Goal: Task Accomplishment & Management: Use online tool/utility

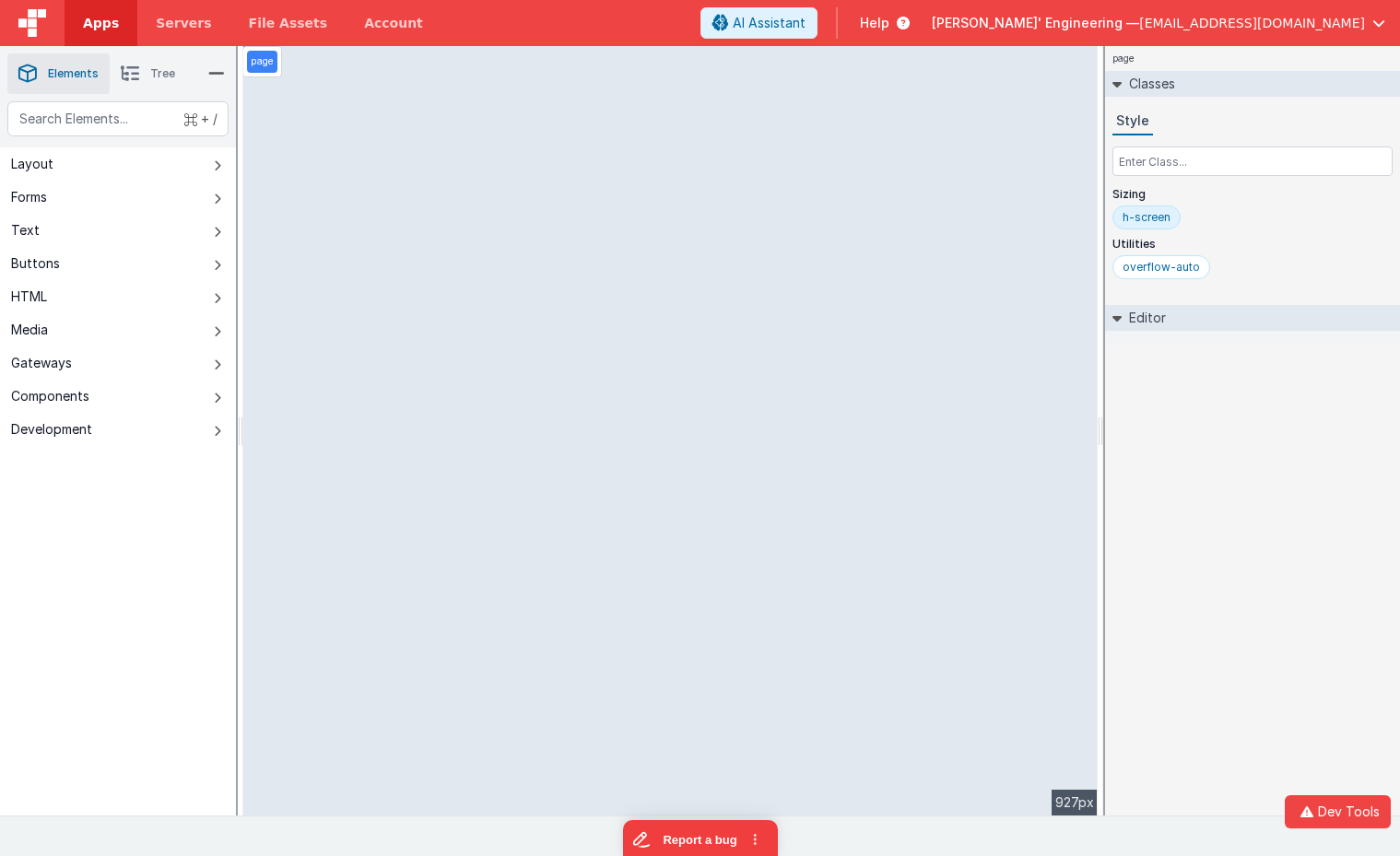
click at [70, 21] on link "Apps" at bounding box center [101, 23] width 73 height 46
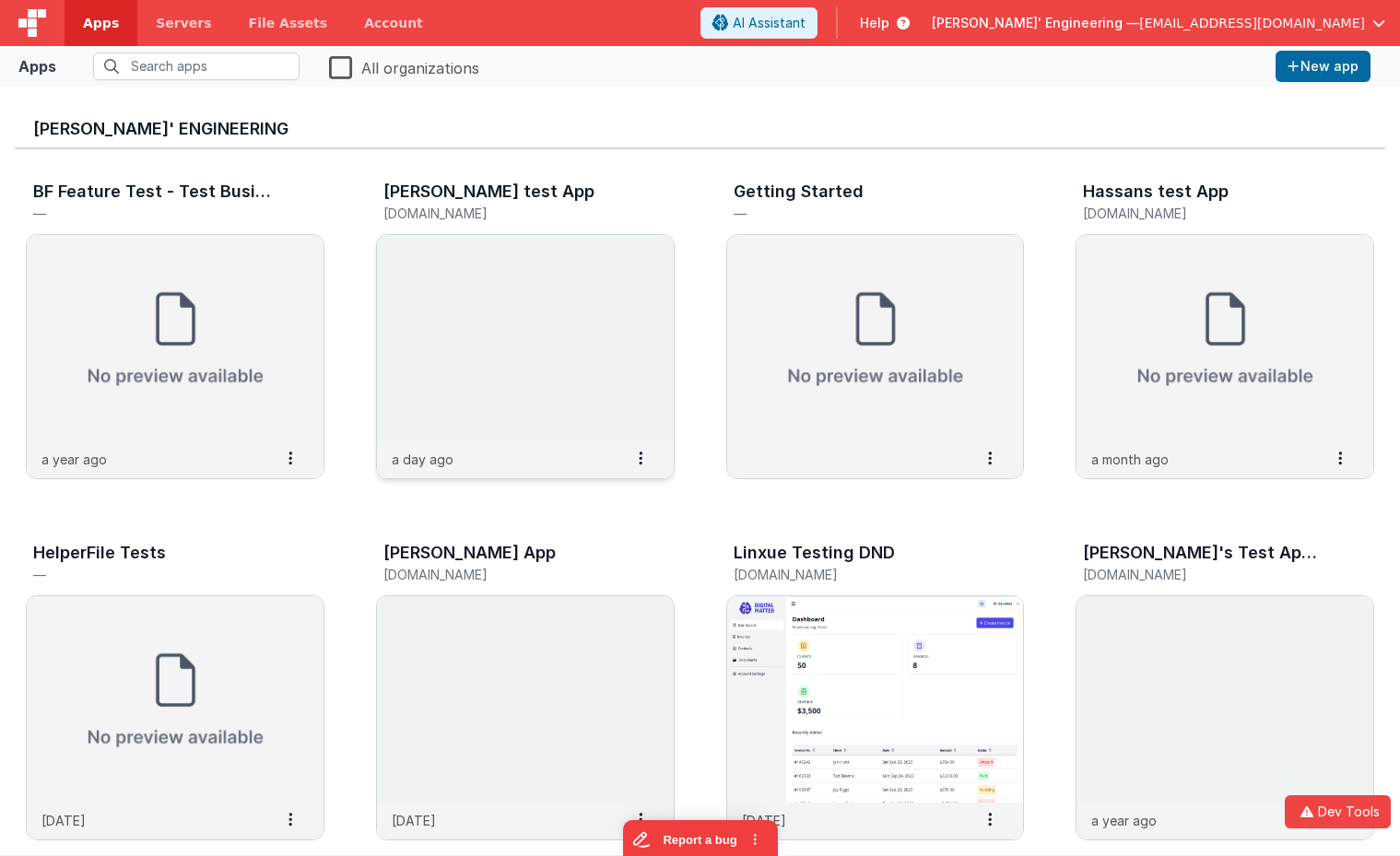
click at [501, 277] on img at bounding box center [525, 338] width 296 height 206
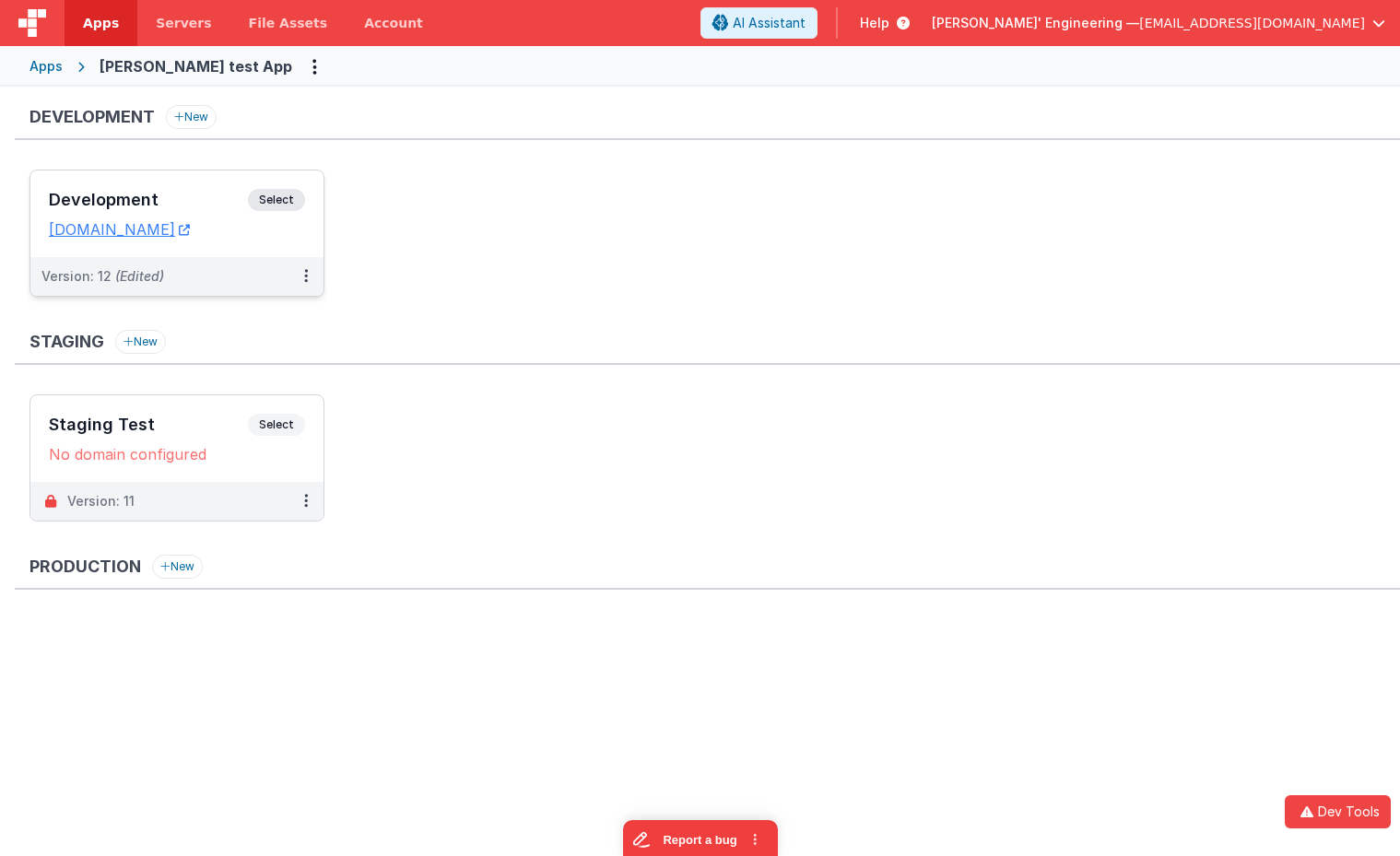
click at [301, 198] on span "Select" at bounding box center [276, 200] width 57 height 23
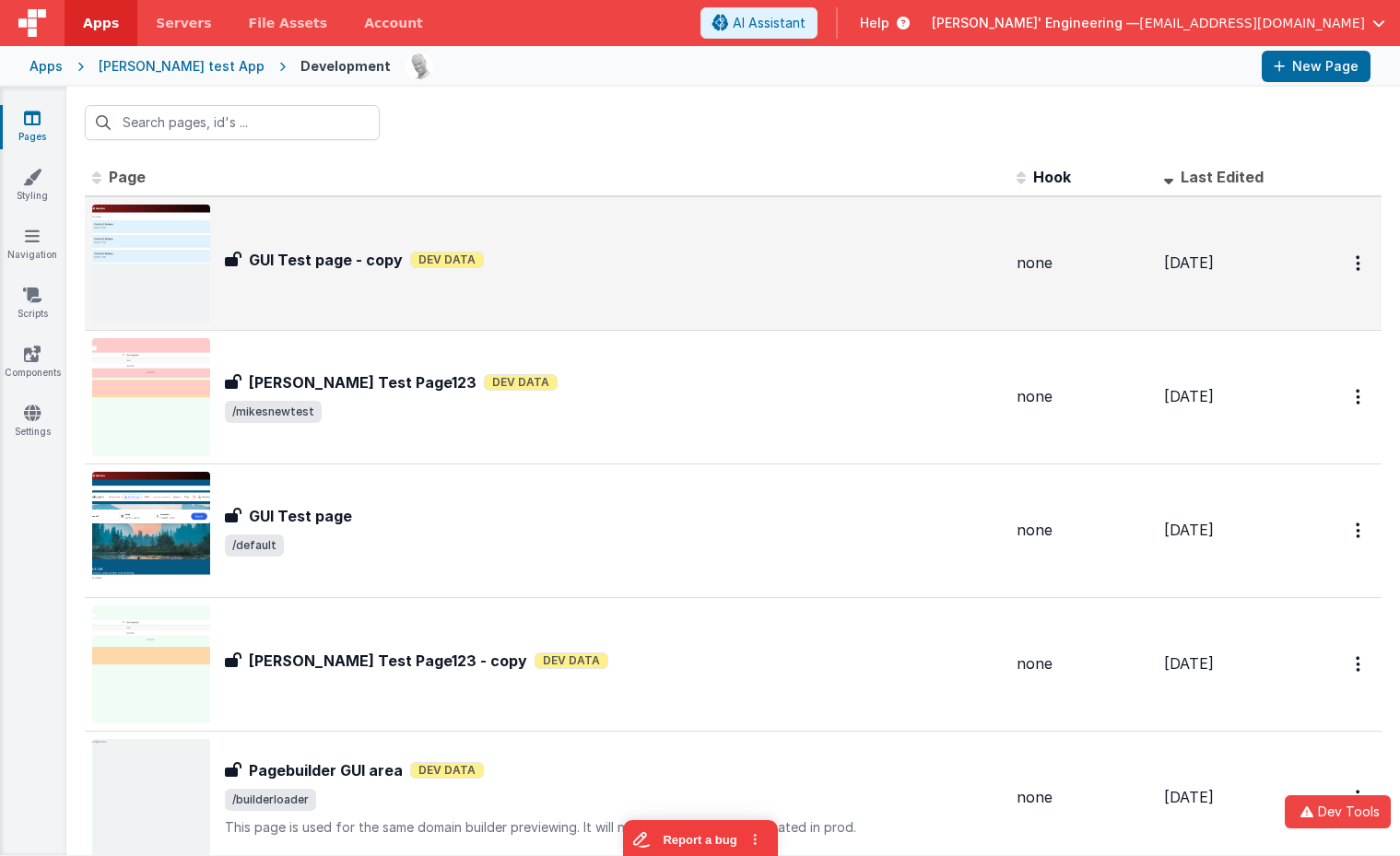
click at [308, 273] on div "GUI Test page - copy GUI Test page - copy Dev Data" at bounding box center [613, 263] width 776 height 29
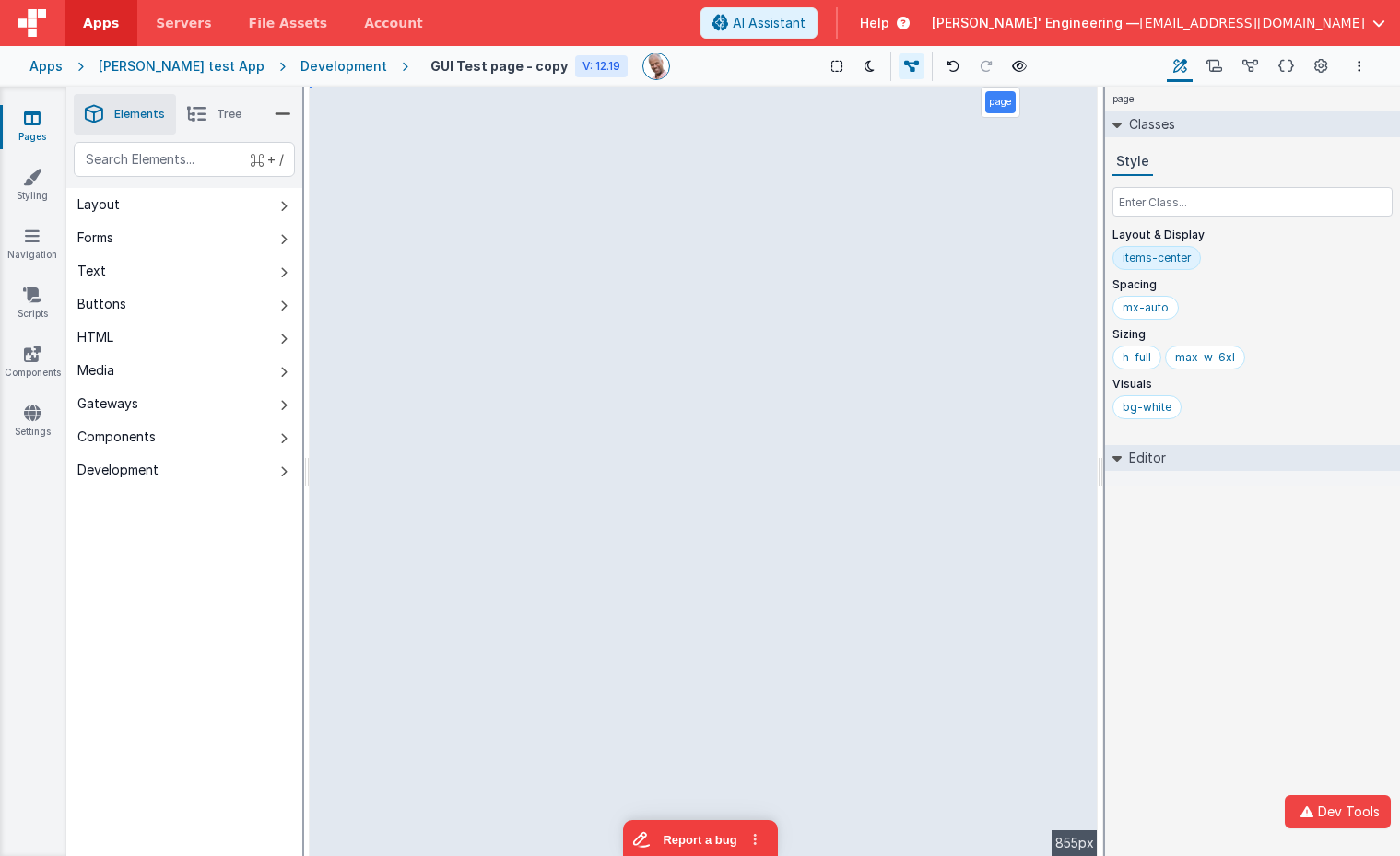
click at [1212, 388] on p "Visuals" at bounding box center [1252, 384] width 280 height 15
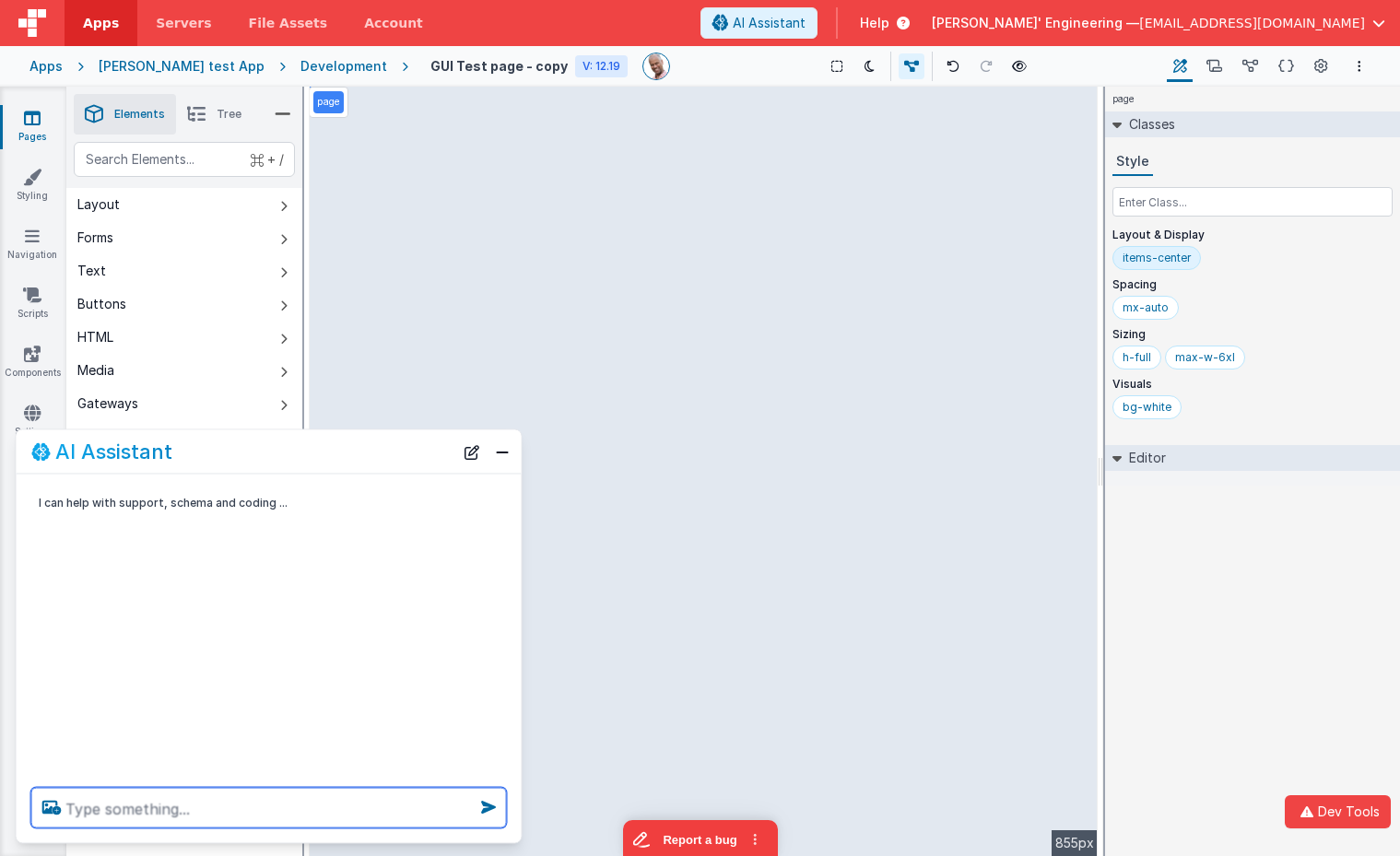
type textarea "e"
type textarea "debugp"
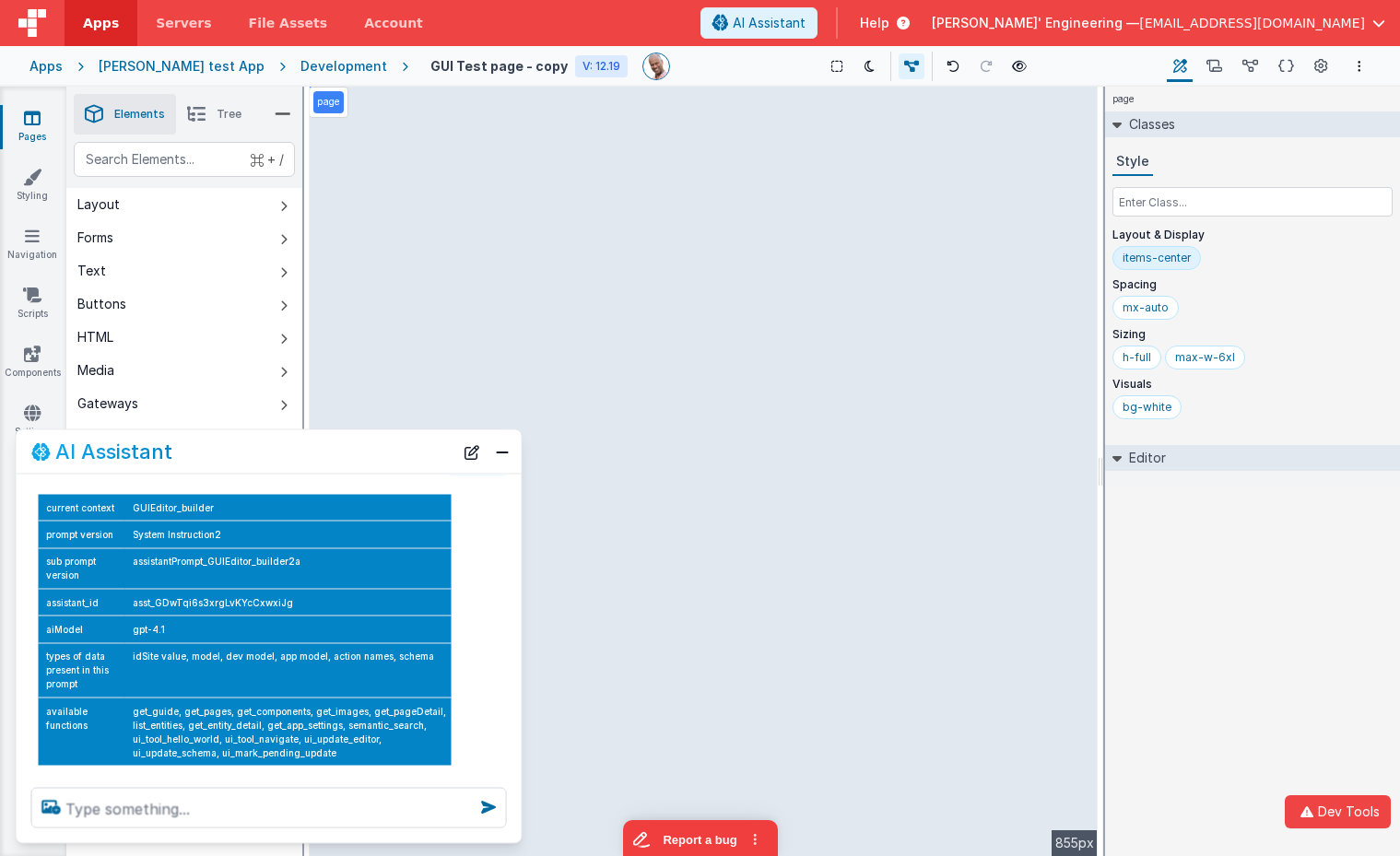
scroll to position [118, 0]
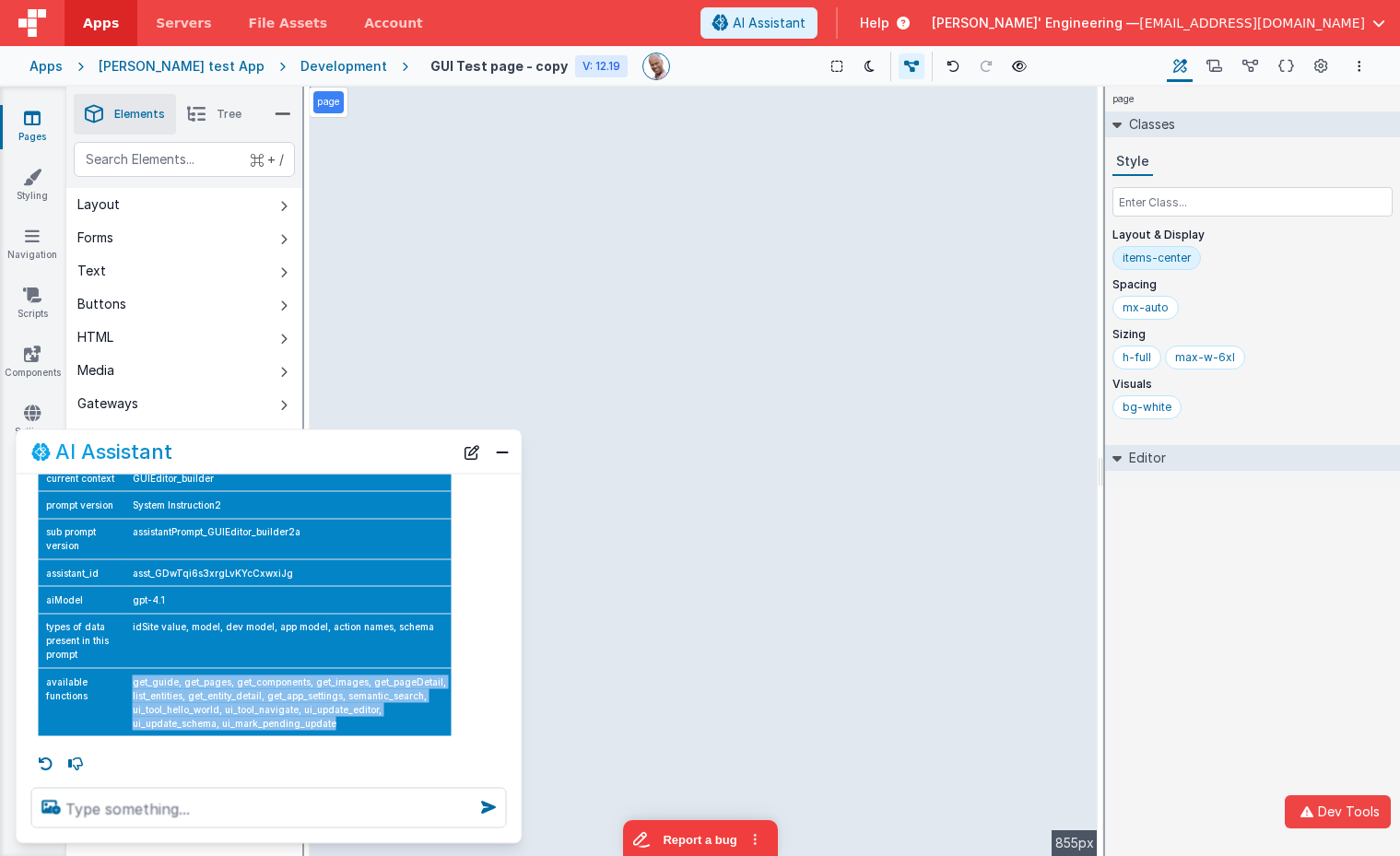
drag, startPoint x: 339, startPoint y: 725, endPoint x: 129, endPoint y: 684, distance: 214.0
click at [129, 684] on td "get_guide, get_pages, get_components, get_images, get_pageDetail, list_entities…" at bounding box center [289, 701] width 326 height 68
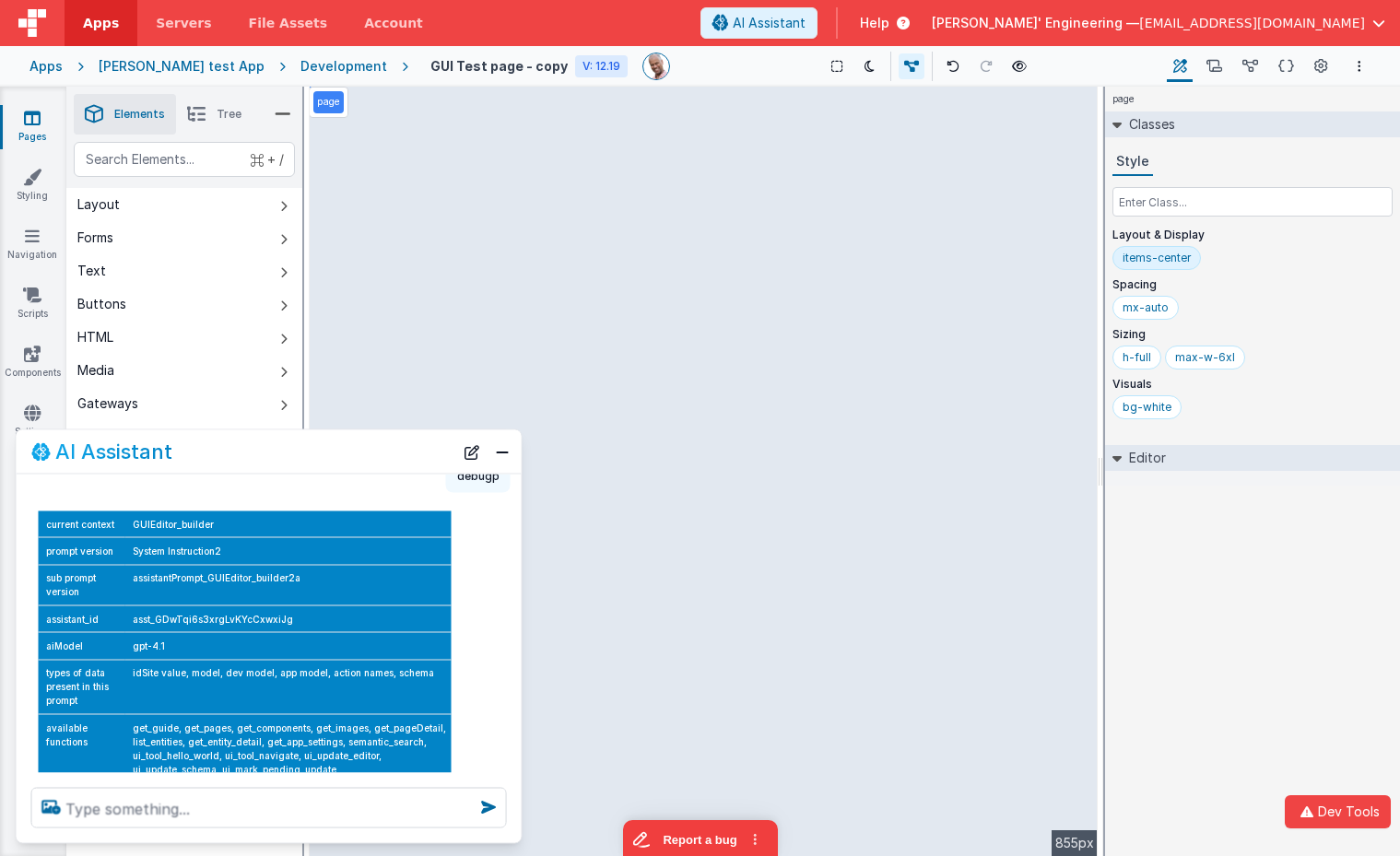
scroll to position [58, 0]
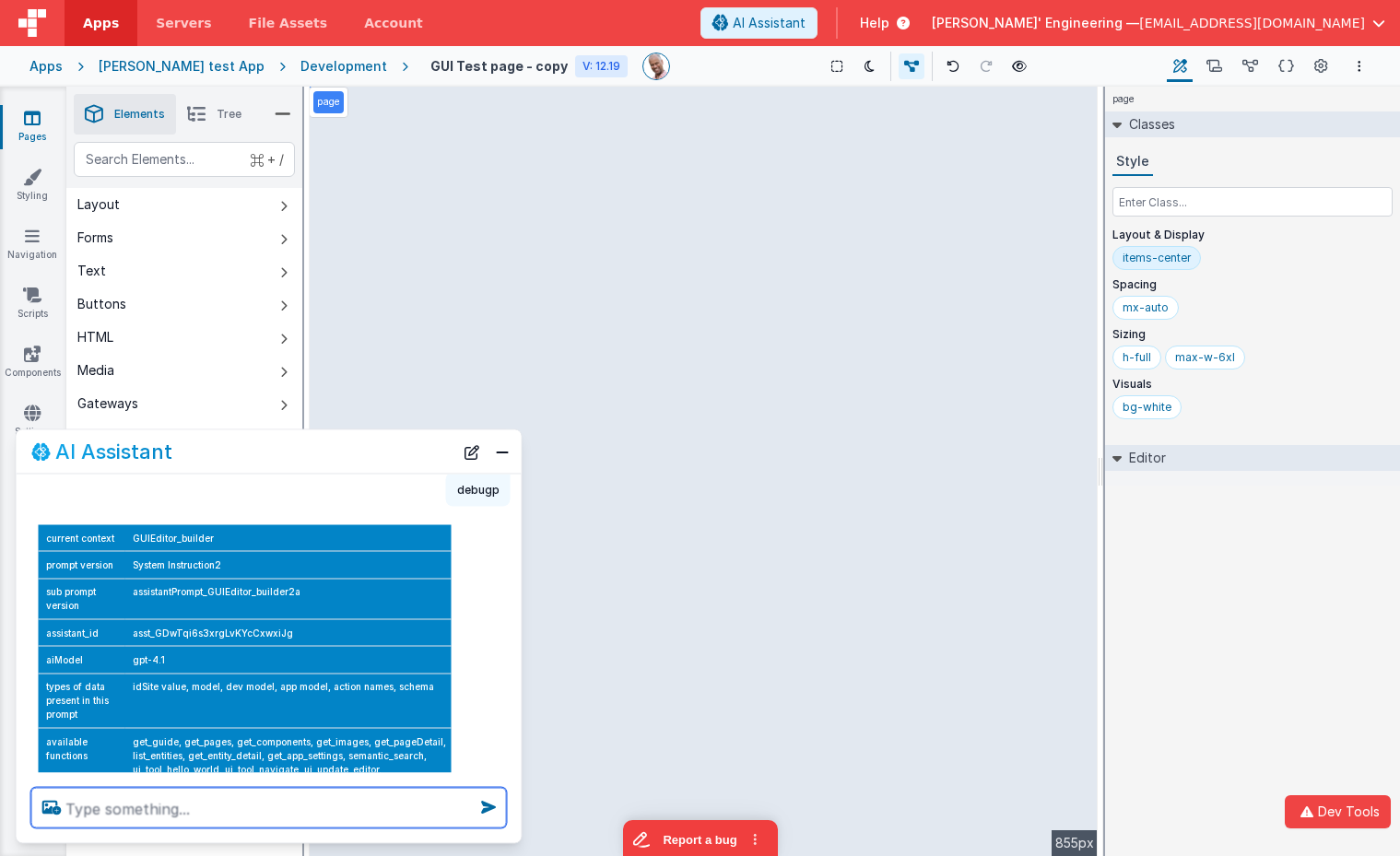
click at [292, 807] on textarea at bounding box center [268, 807] width 475 height 40
type textarea "change contact names to real fake names"
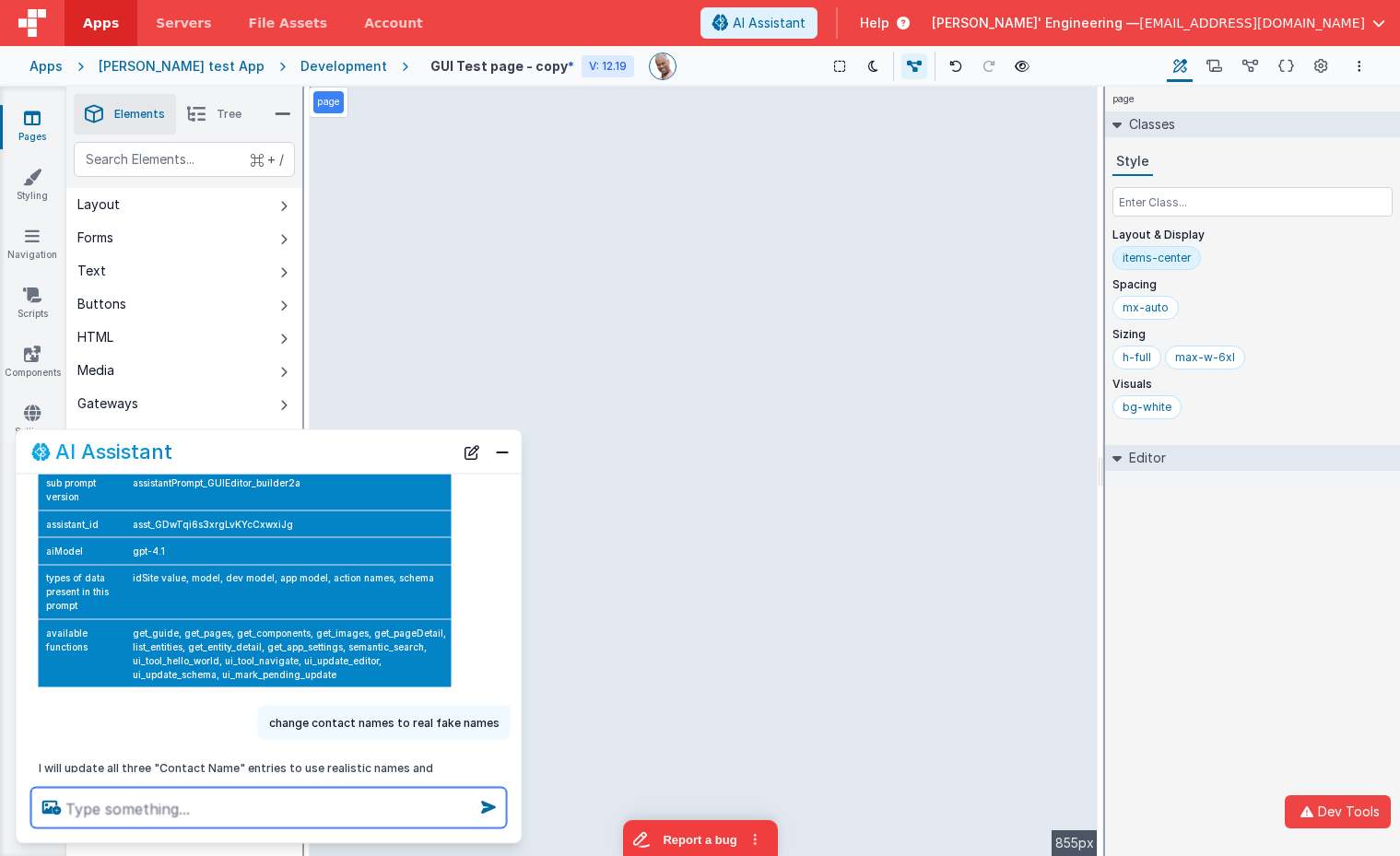
scroll to position [170, 0]
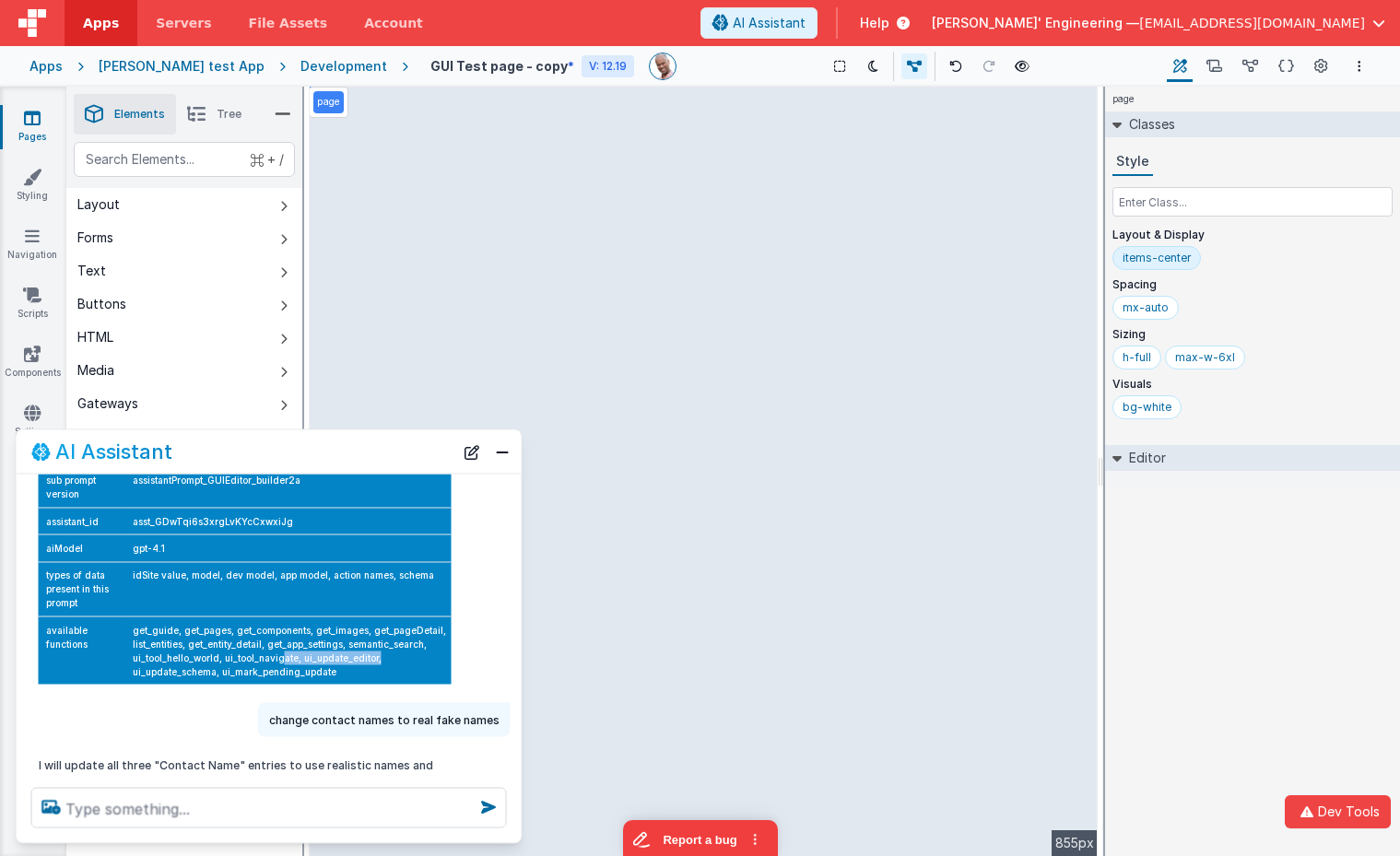
drag, startPoint x: 382, startPoint y: 660, endPoint x: 281, endPoint y: 660, distance: 101.0
click at [281, 660] on td "get_guide, get_pages, get_components, get_images, get_pageDetail, list_entities…" at bounding box center [289, 650] width 326 height 68
click at [333, 668] on td "get_guide, get_pages, get_components, get_images, get_pageDetail, list_entities…" at bounding box center [289, 650] width 326 height 68
drag, startPoint x: 337, startPoint y: 670, endPoint x: 309, endPoint y: 667, distance: 28.2
click at [309, 668] on td "get_guide, get_pages, get_components, get_images, get_pageDetail, list_entities…" at bounding box center [289, 650] width 326 height 68
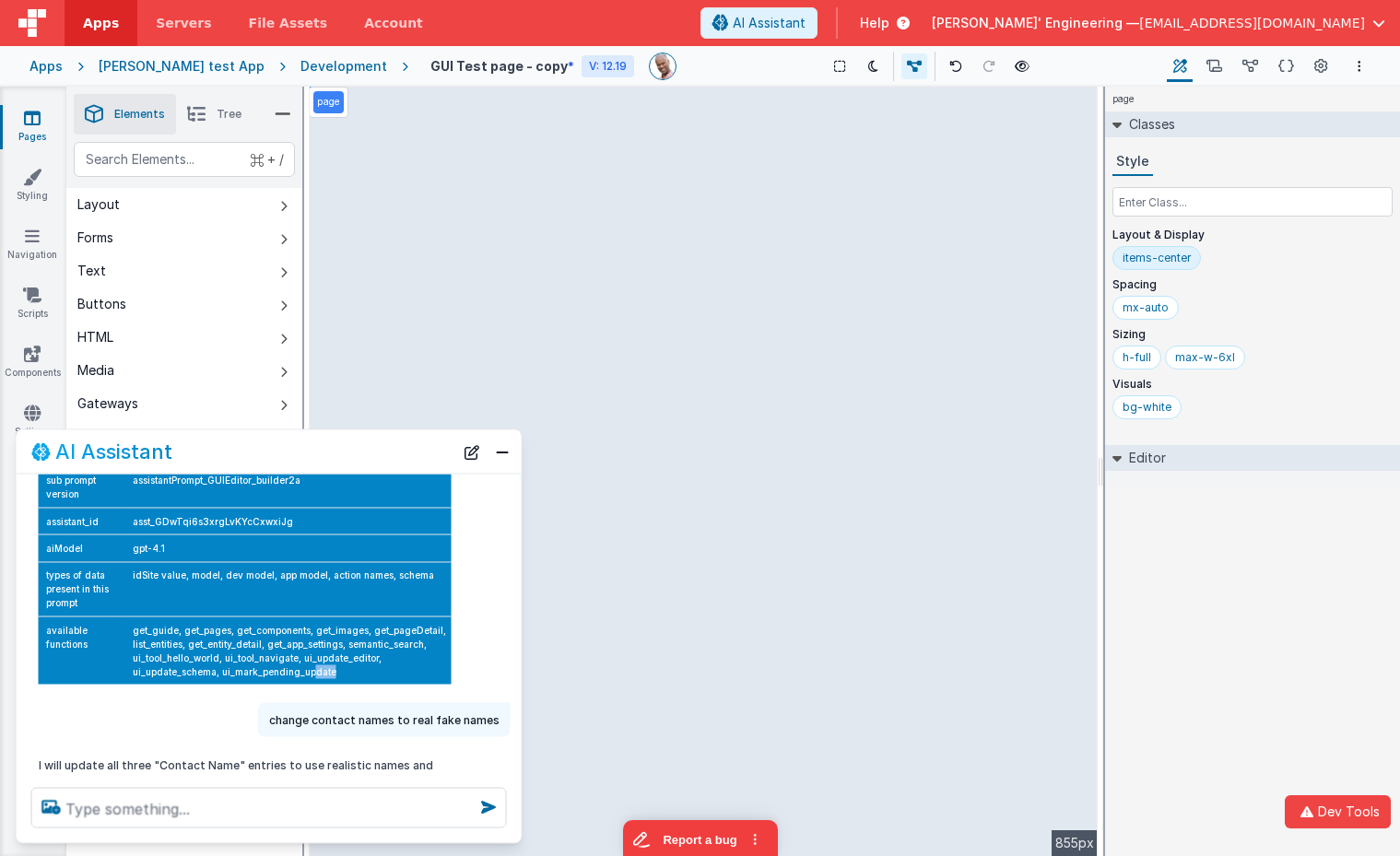
click at [347, 667] on td "get_guide, get_pages, get_components, get_images, get_pageDetail, list_entities…" at bounding box center [289, 650] width 326 height 68
click at [253, 803] on textarea at bounding box center [268, 807] width 475 height 40
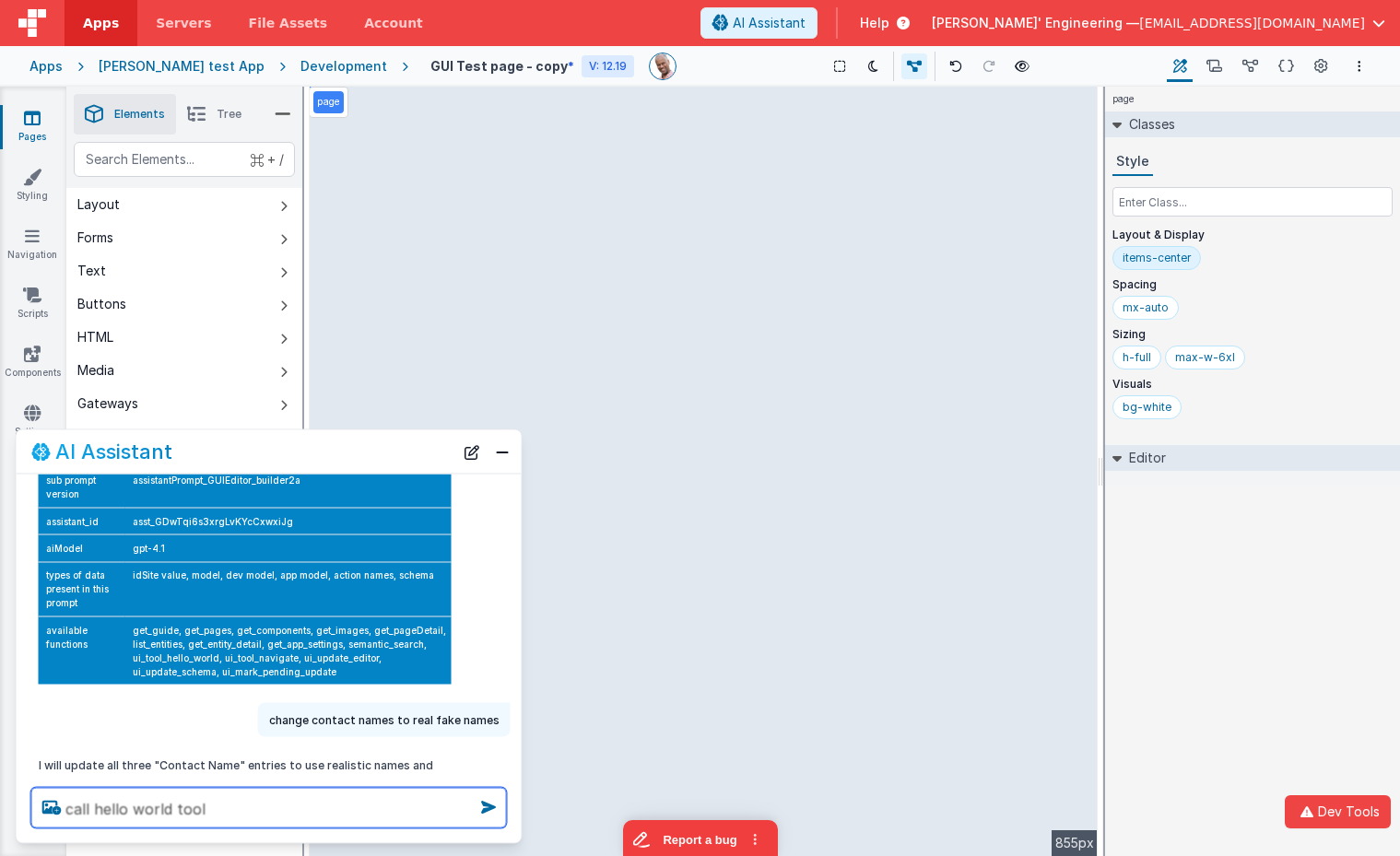
type textarea "call hello world tool"
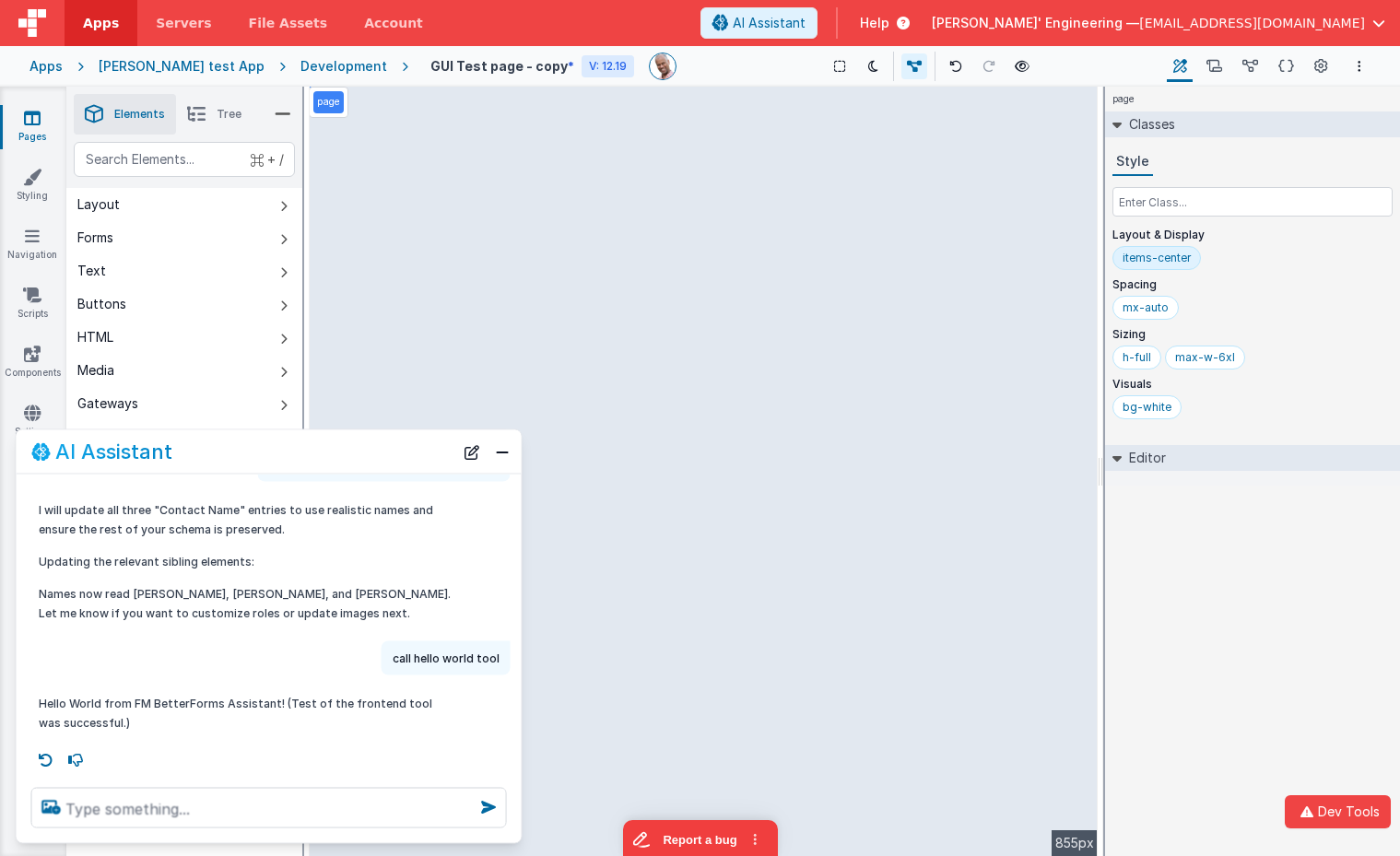
scroll to position [427, 0]
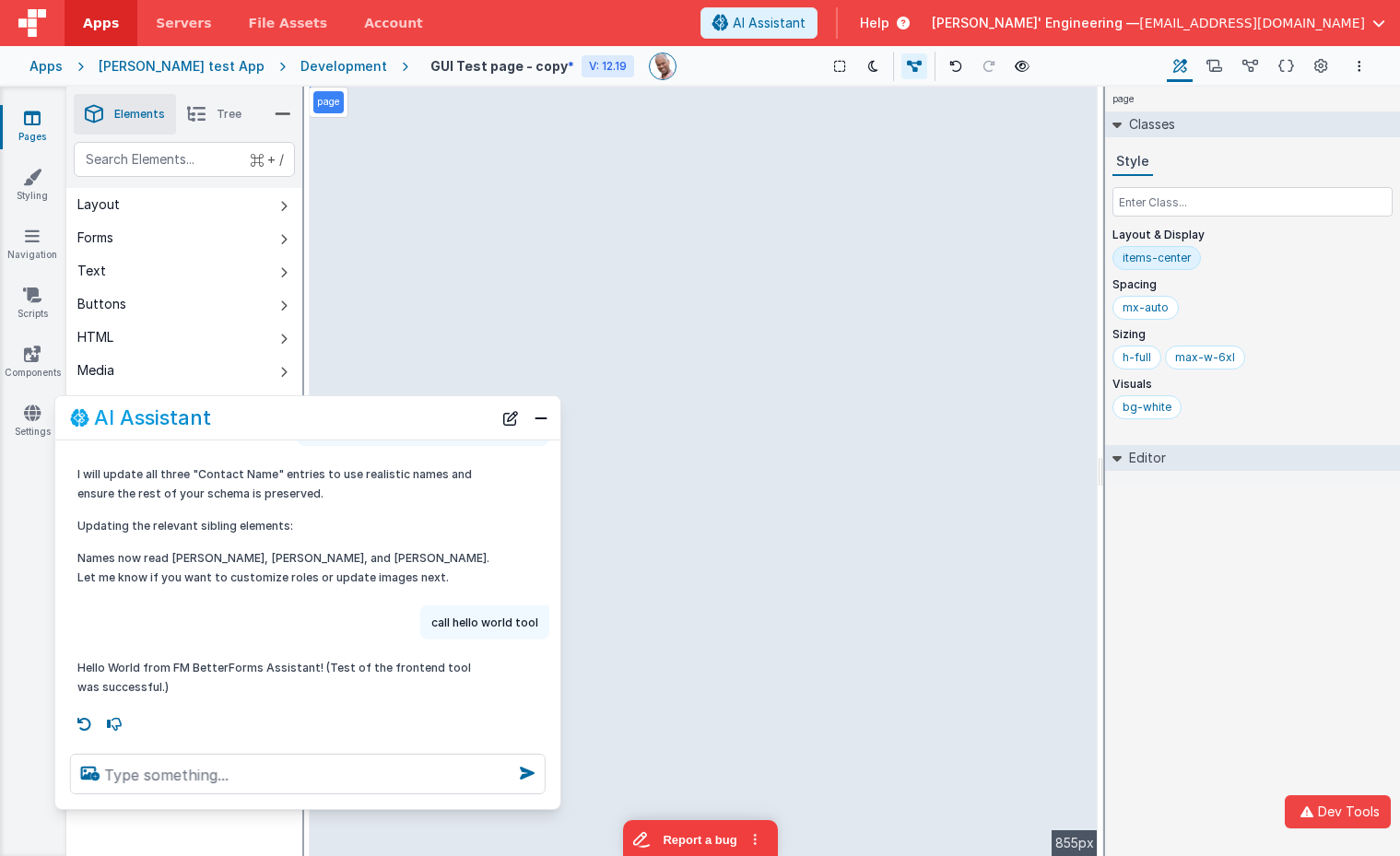
drag, startPoint x: 330, startPoint y: 454, endPoint x: 369, endPoint y: 422, distance: 50.4
click at [369, 420] on div "AI Assistant" at bounding box center [281, 417] width 422 height 23
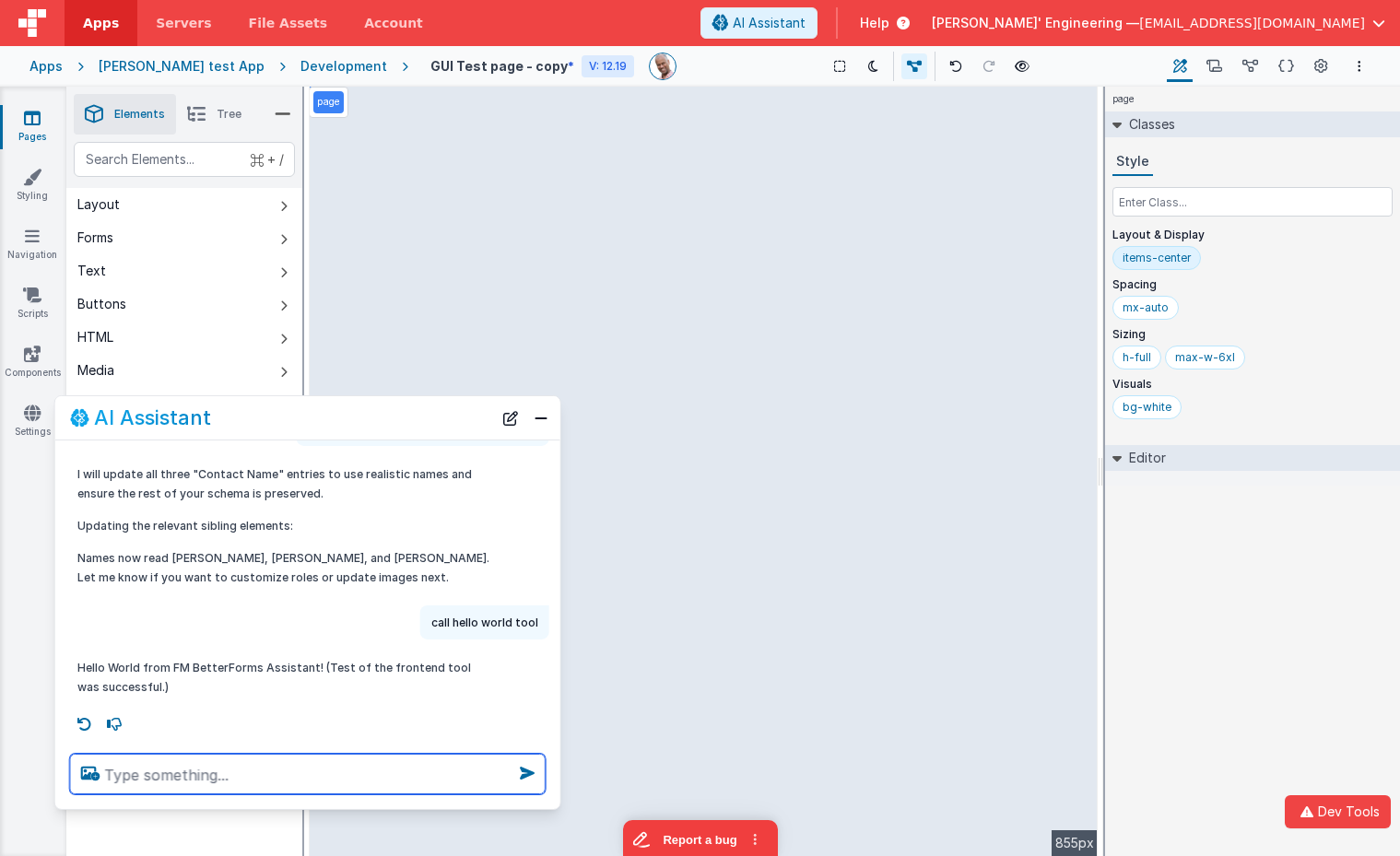
click at [214, 790] on textarea at bounding box center [308, 773] width 475 height 40
type textarea "is there i18n in the app model?"
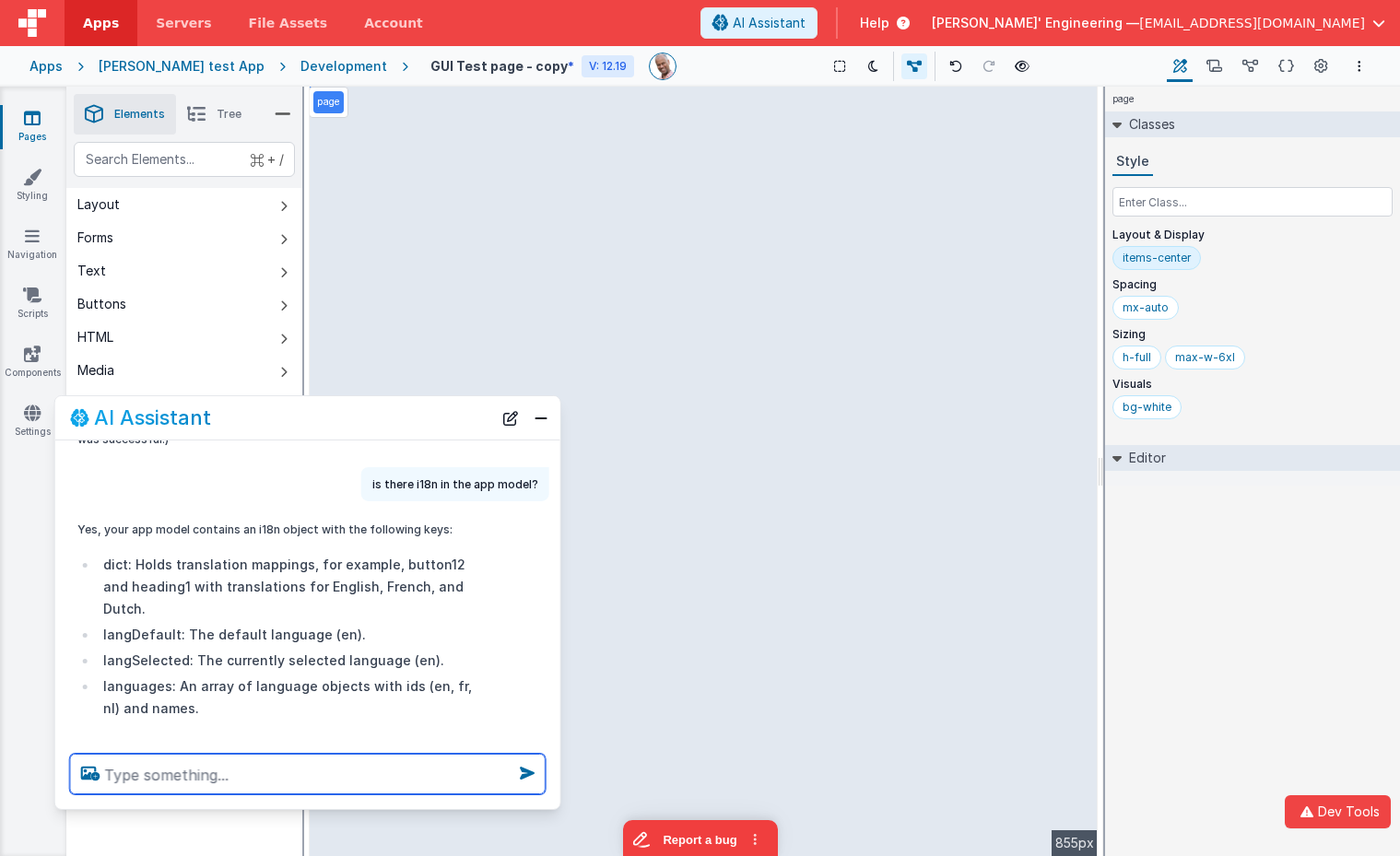
scroll to position [710, 0]
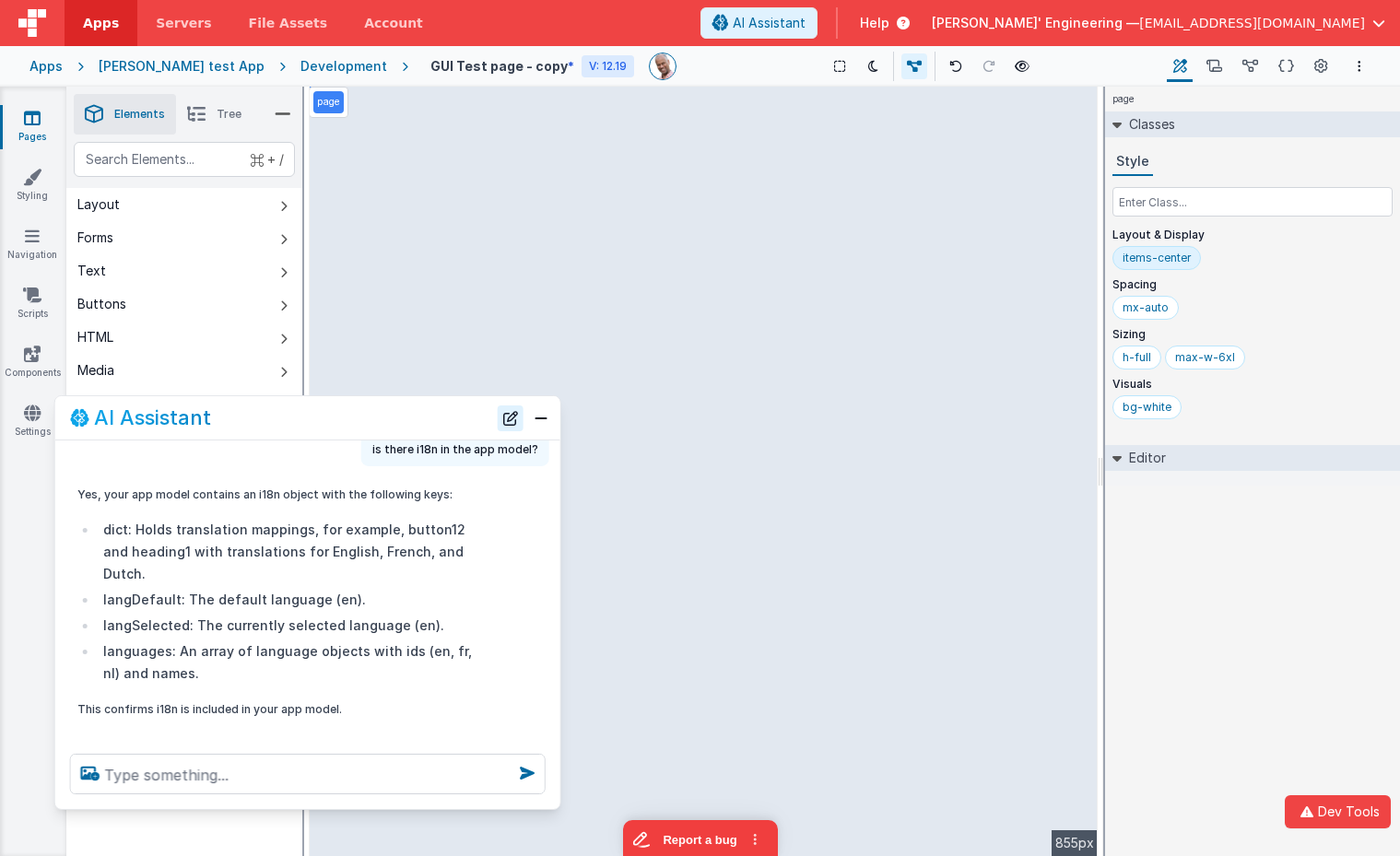
click at [516, 428] on button "New Chat" at bounding box center [511, 417] width 26 height 26
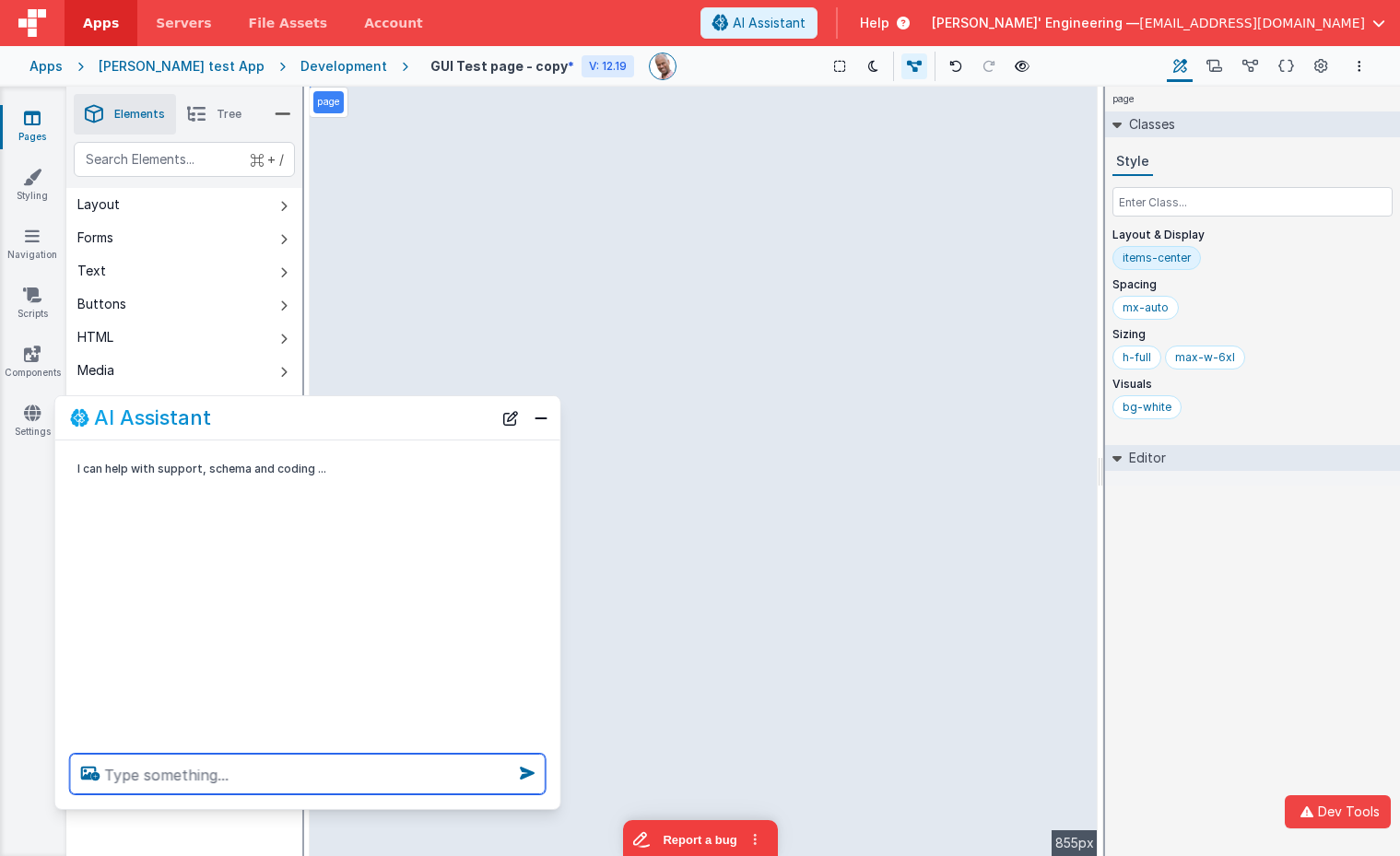
click at [467, 769] on textarea at bounding box center [308, 773] width 475 height 40
type textarea "make avatars round a image blured until I mouse over"
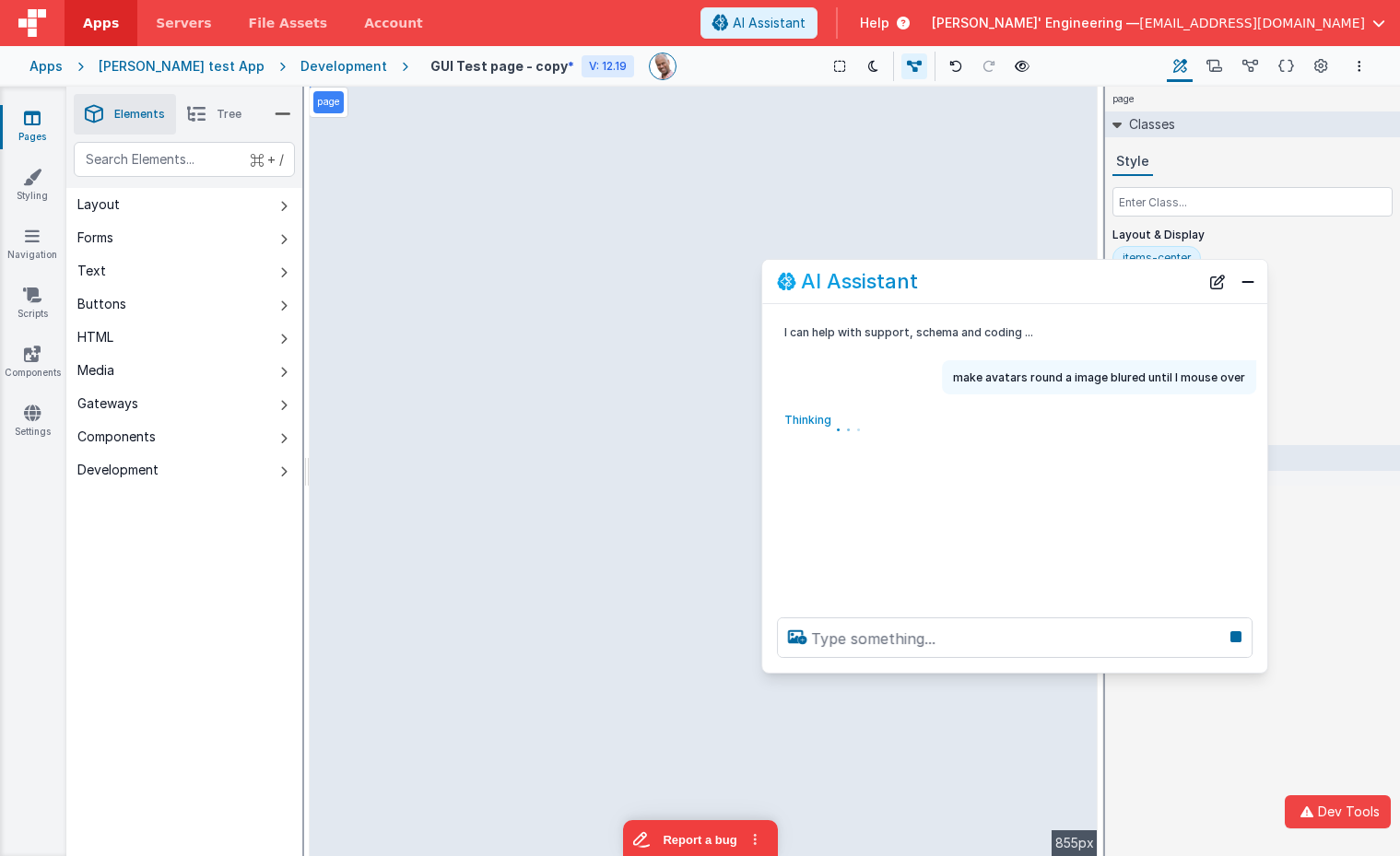
drag, startPoint x: 789, startPoint y: 398, endPoint x: 1077, endPoint y: 289, distance: 307.9
click at [1077, 289] on div "AI Assistant" at bounding box center [987, 281] width 422 height 23
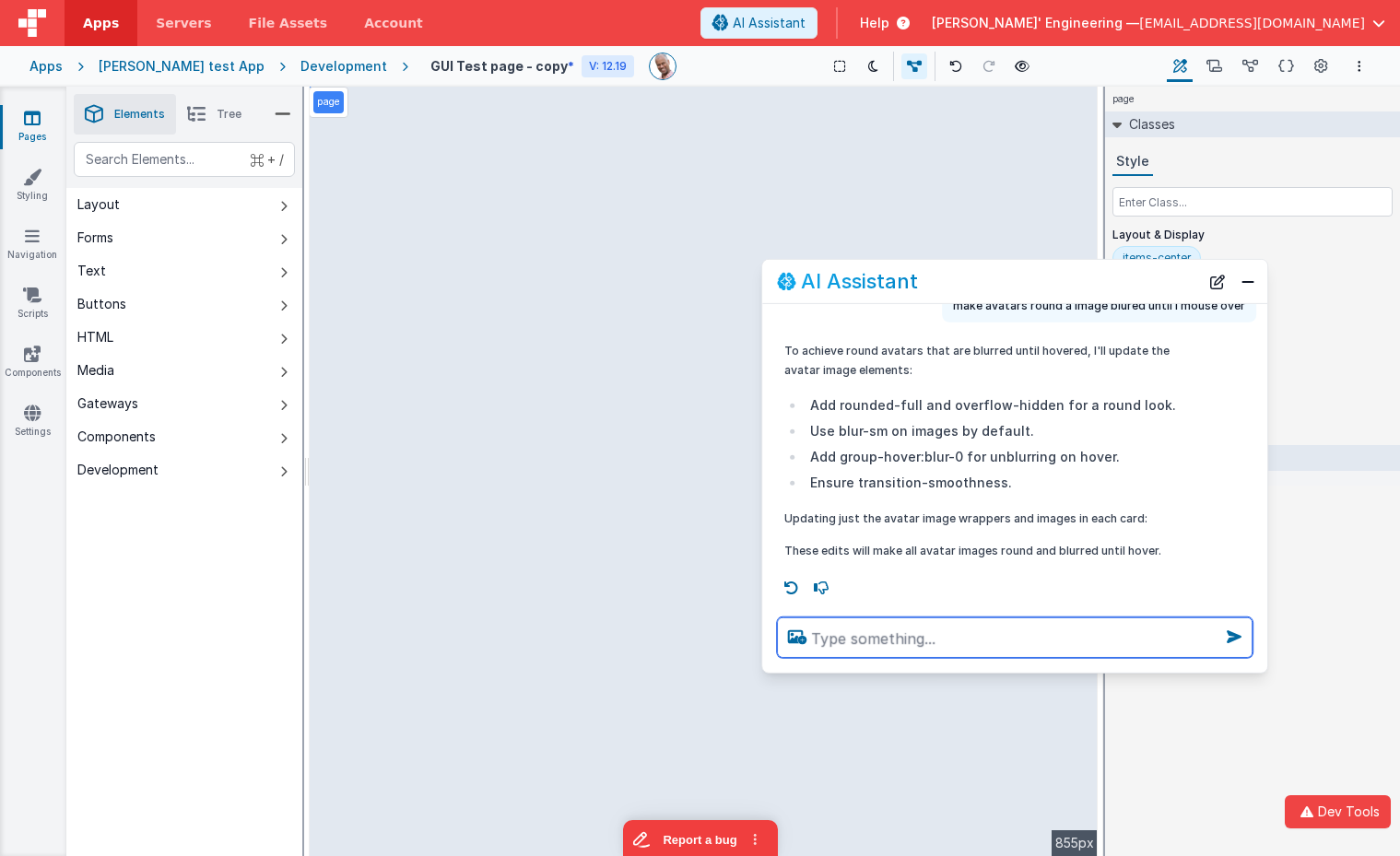
scroll to position [71, 0]
click at [1249, 286] on button "Close" at bounding box center [1248, 281] width 24 height 26
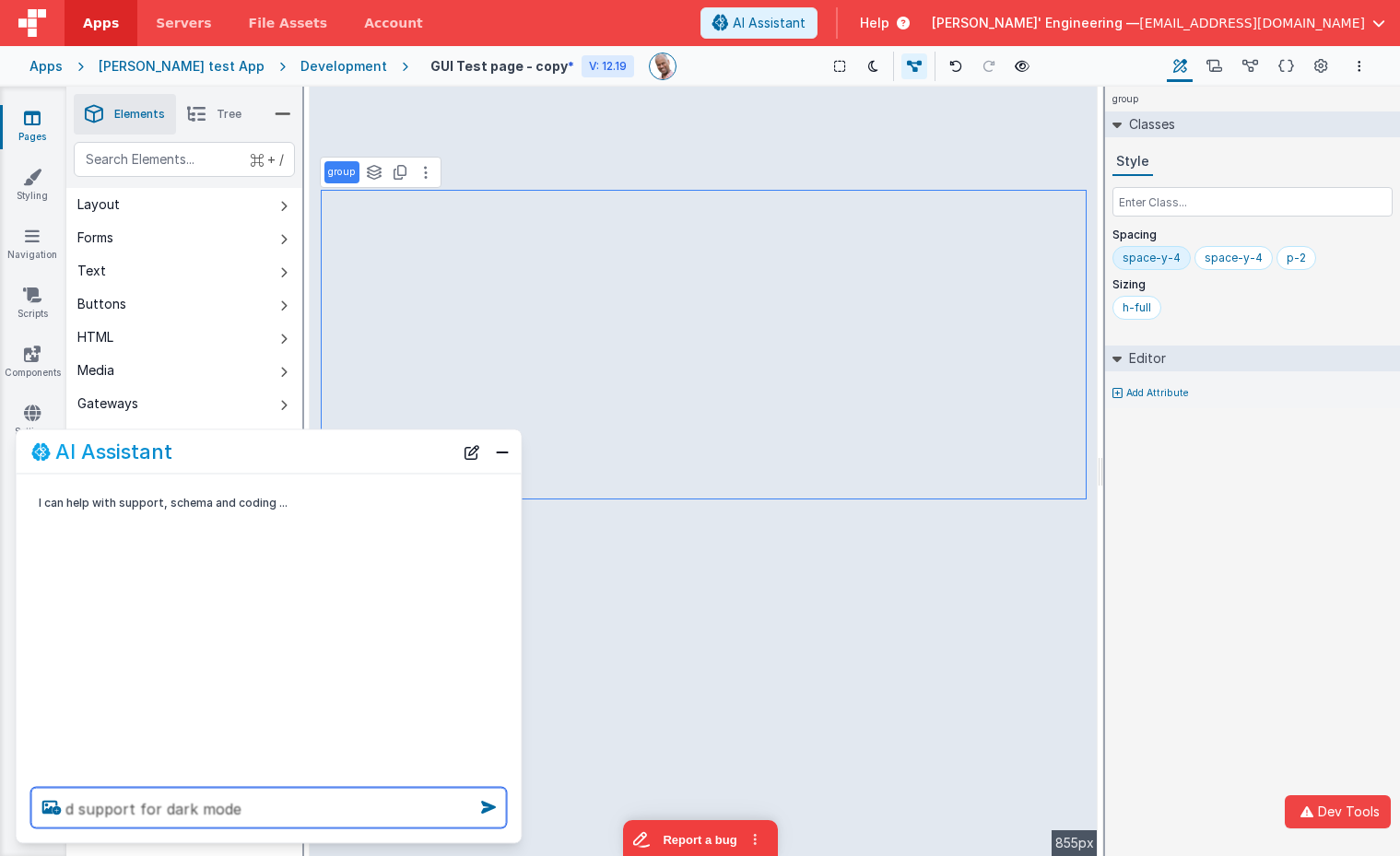
type textarea "d support for dark mode"
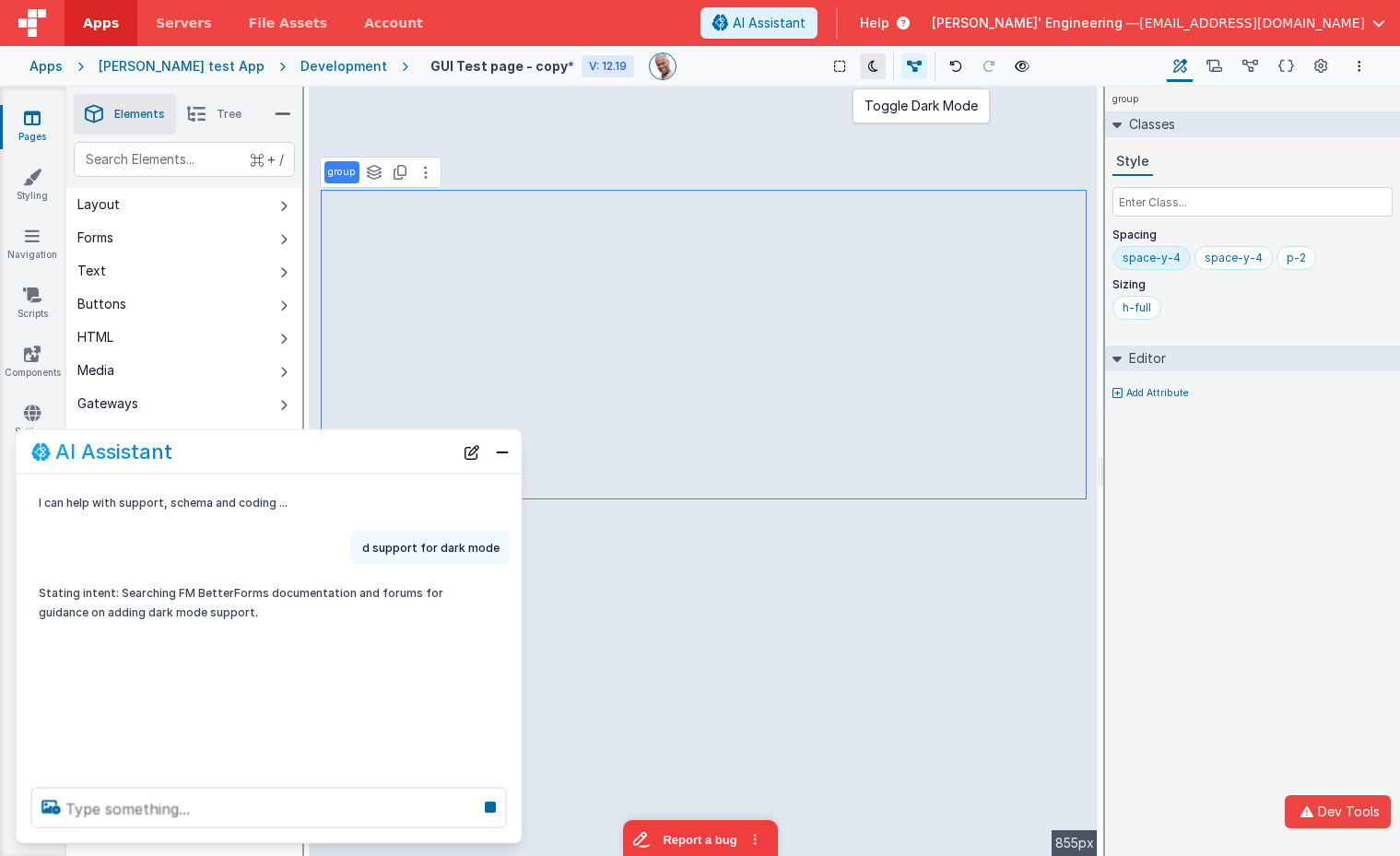
click at [868, 68] on icon at bounding box center [873, 67] width 10 height 13
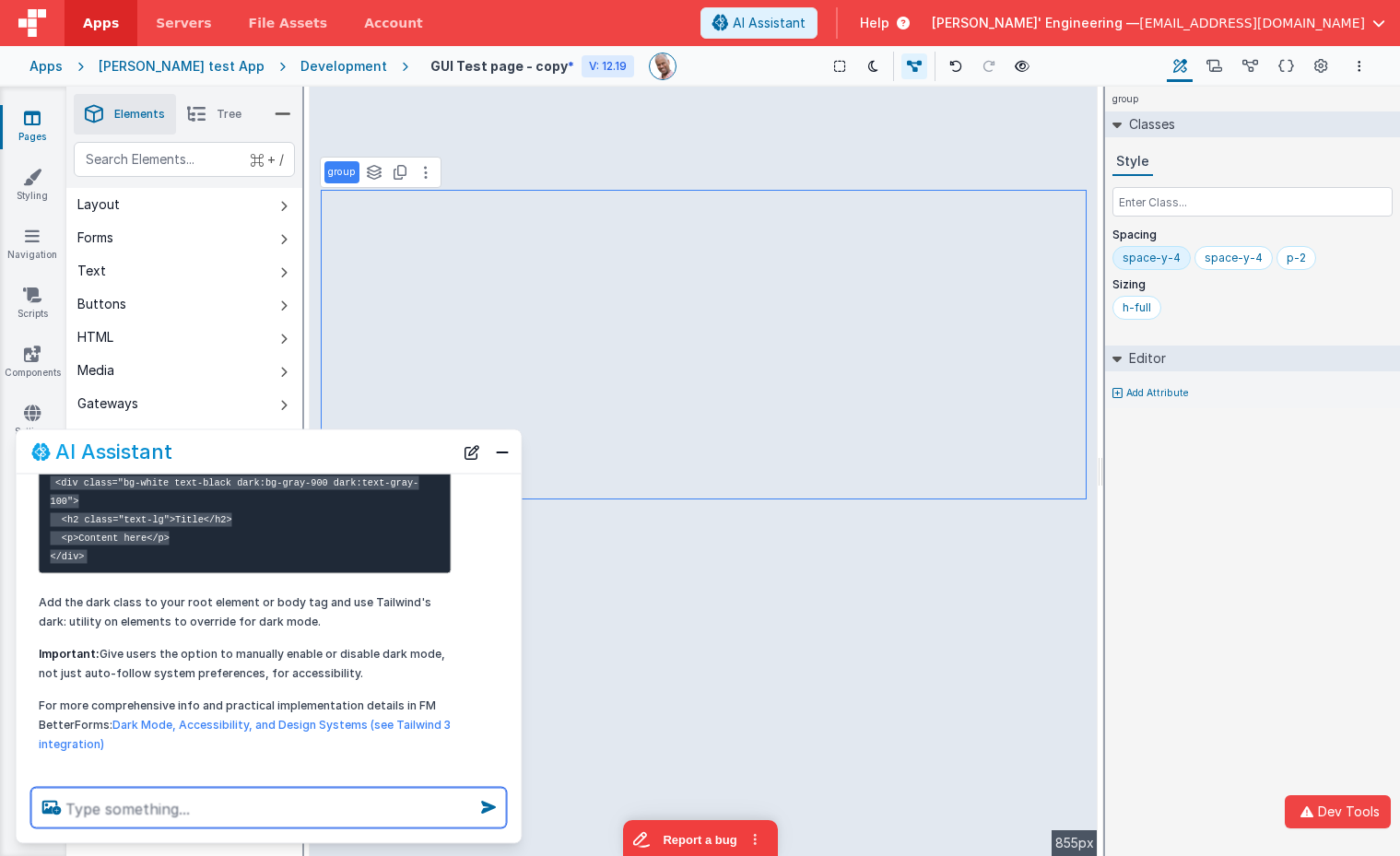
scroll to position [436, 0]
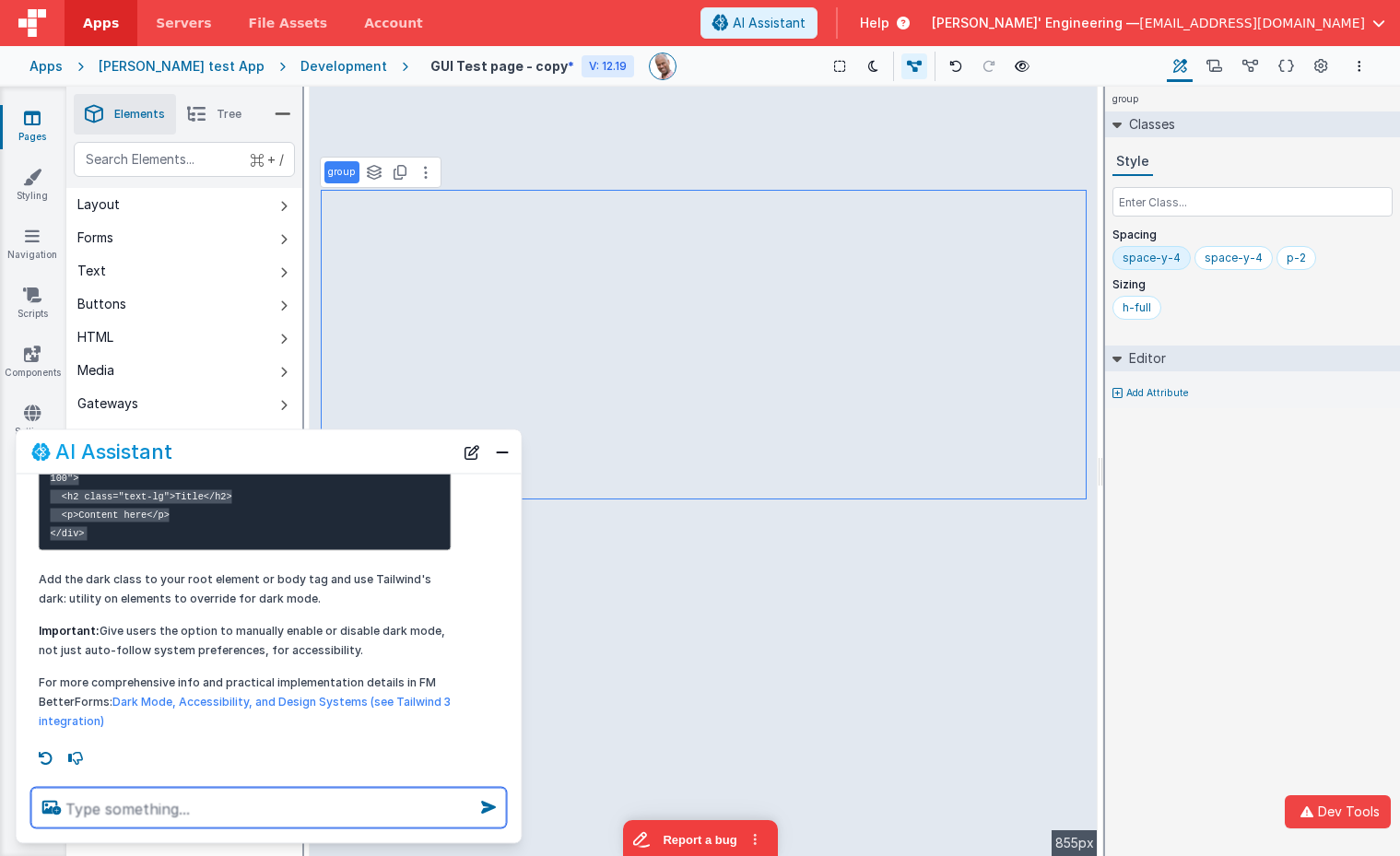
click at [142, 818] on textarea at bounding box center [268, 807] width 475 height 40
type textarea "ok adjust the stiling of these contact cards"
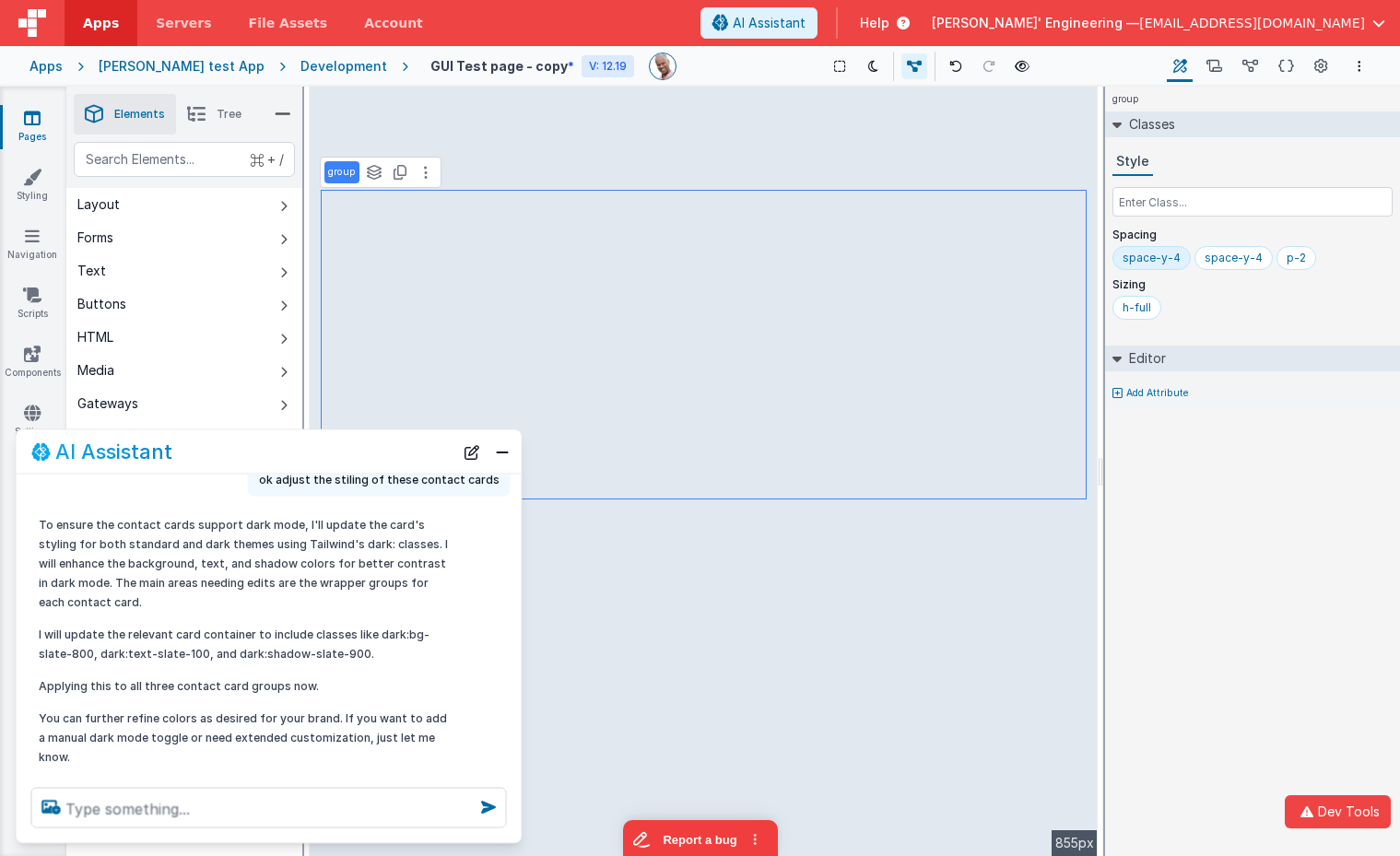
scroll to position [739, 0]
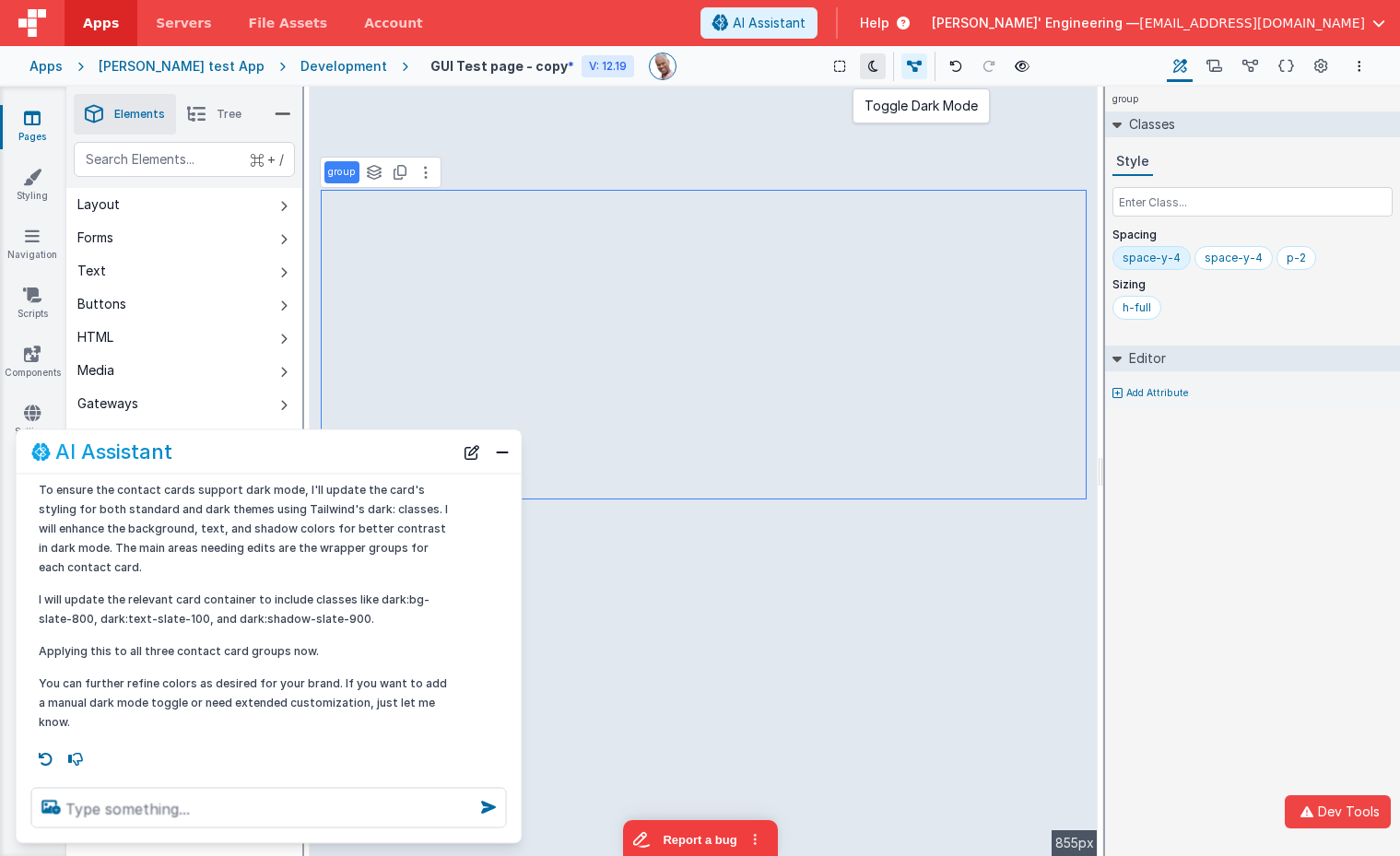
click at [868, 68] on icon at bounding box center [873, 67] width 10 height 13
click at [502, 461] on button "Close" at bounding box center [503, 452] width 24 height 26
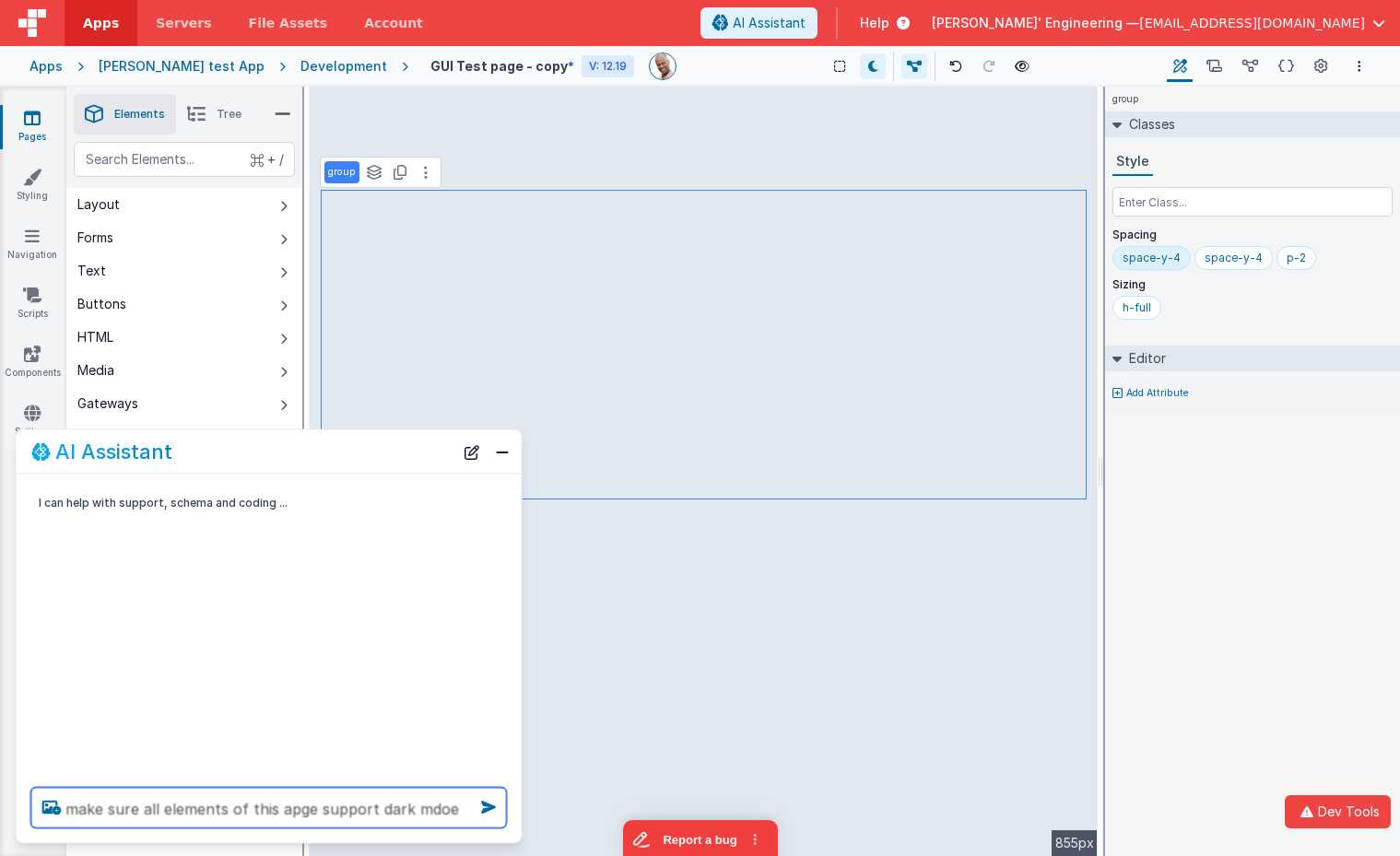
type textarea "make sure all elements of this apge support dark mdoe"
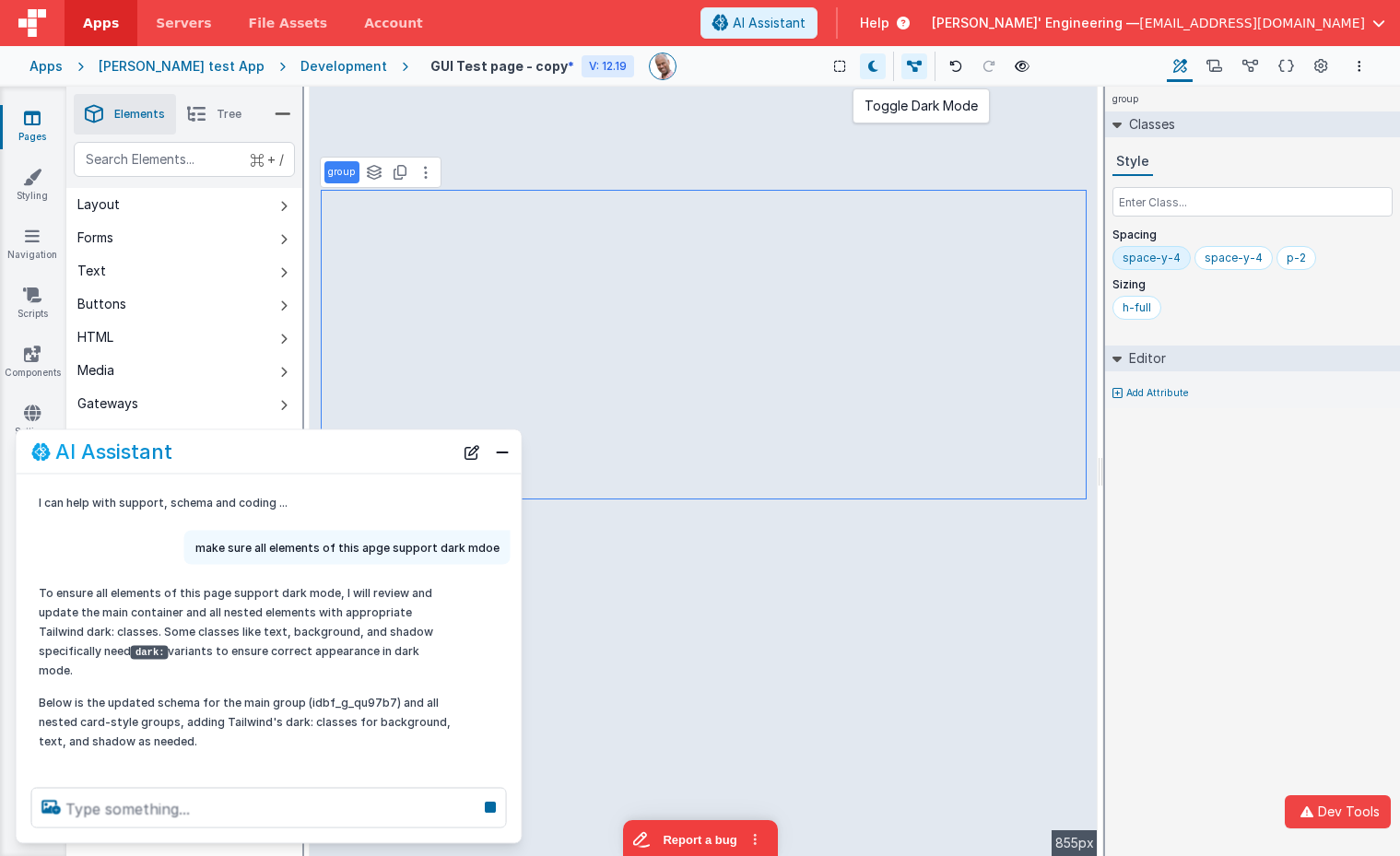
click at [868, 64] on icon at bounding box center [873, 67] width 10 height 13
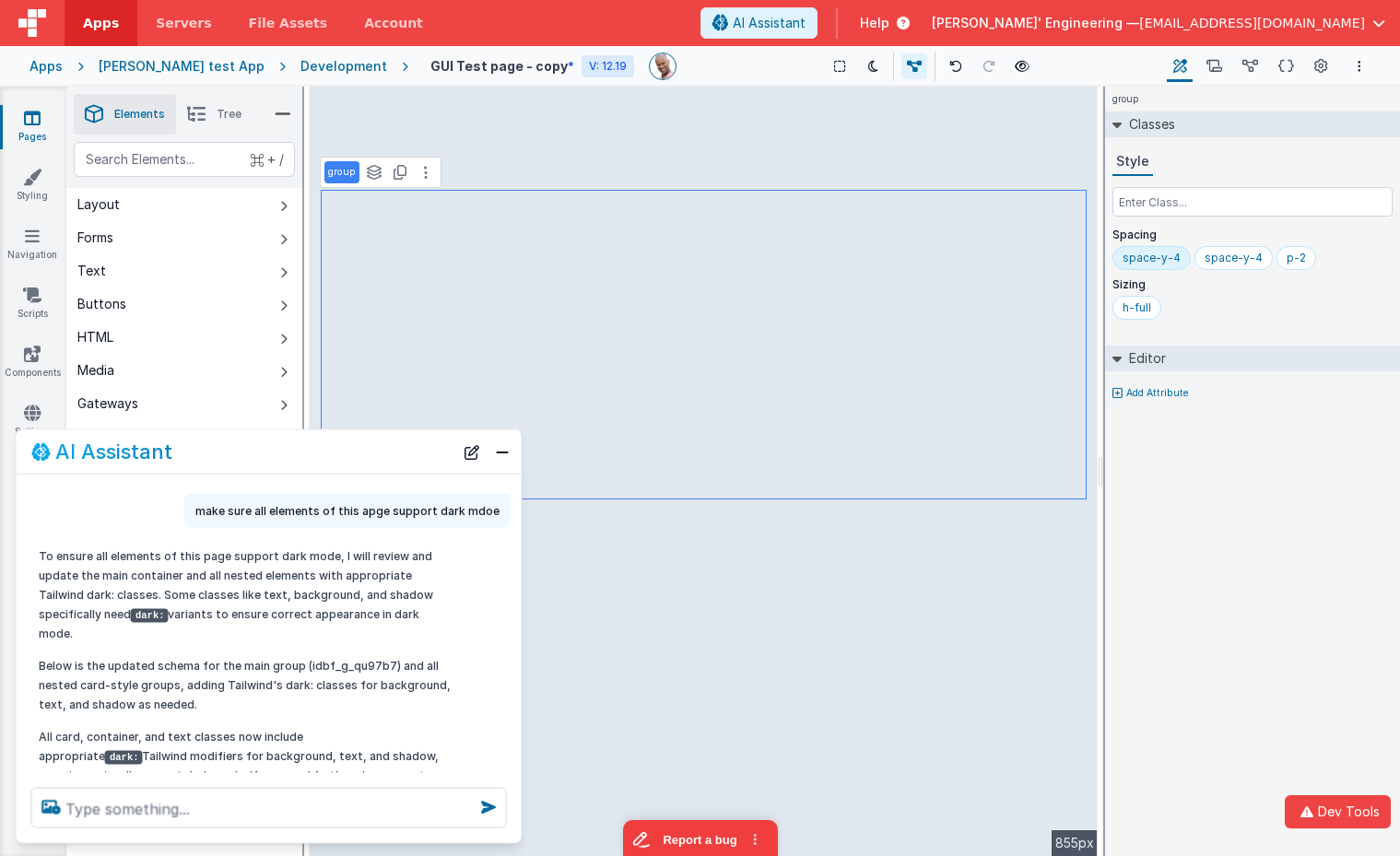
scroll to position [91, 0]
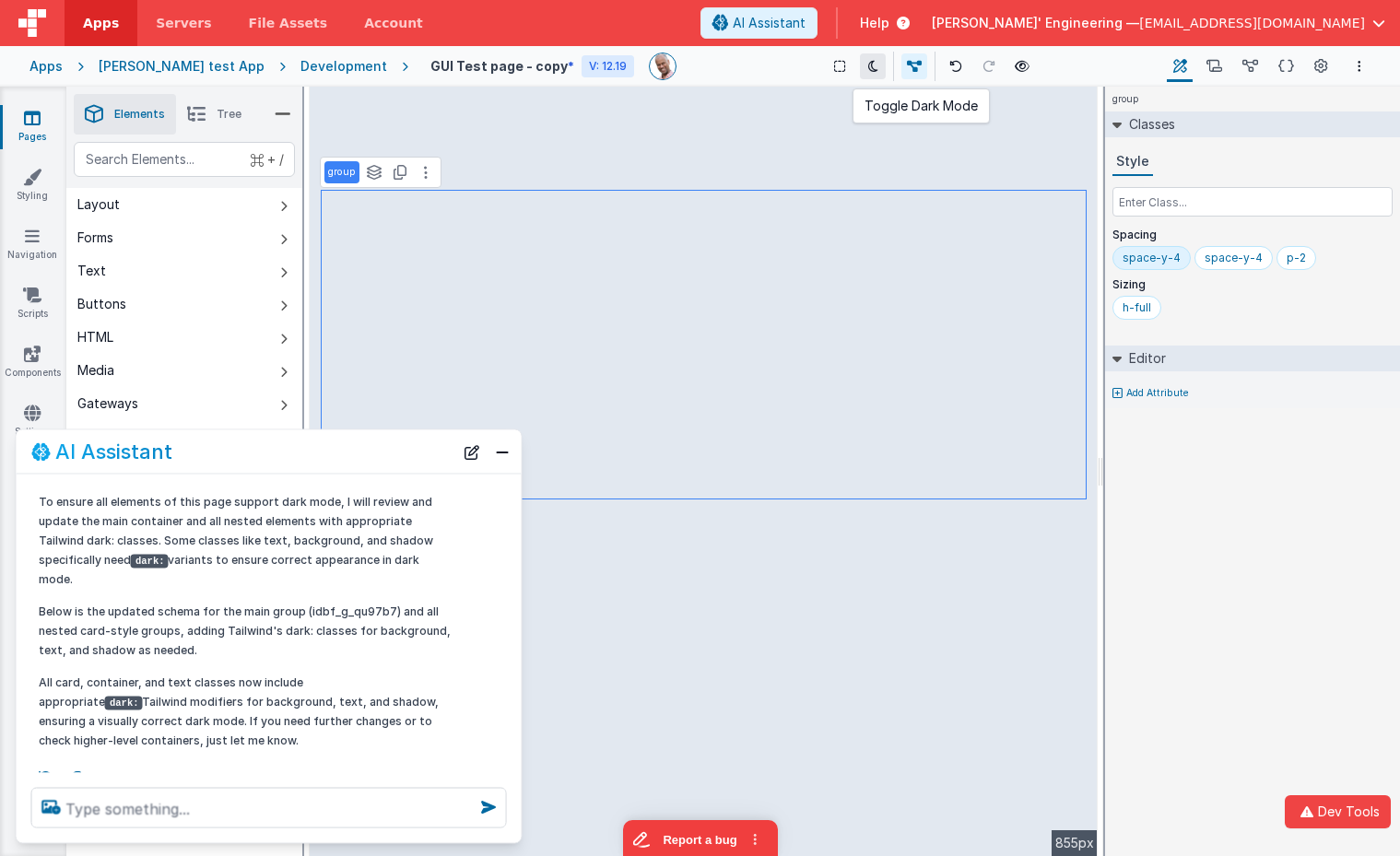
click at [868, 70] on icon at bounding box center [873, 67] width 10 height 13
click at [868, 69] on icon at bounding box center [873, 67] width 10 height 13
click at [45, 764] on icon at bounding box center [45, 777] width 29 height 29
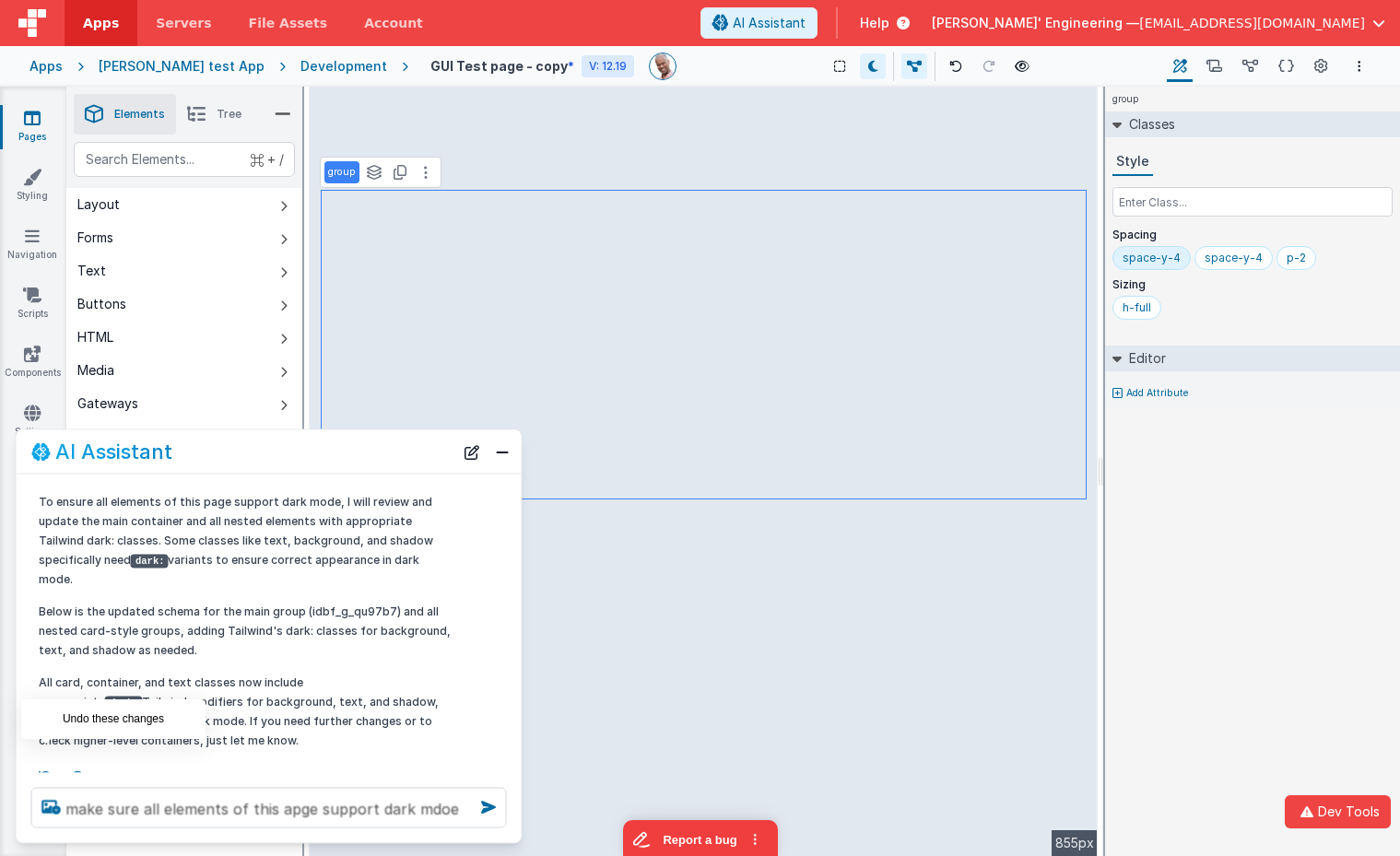
scroll to position [0, 0]
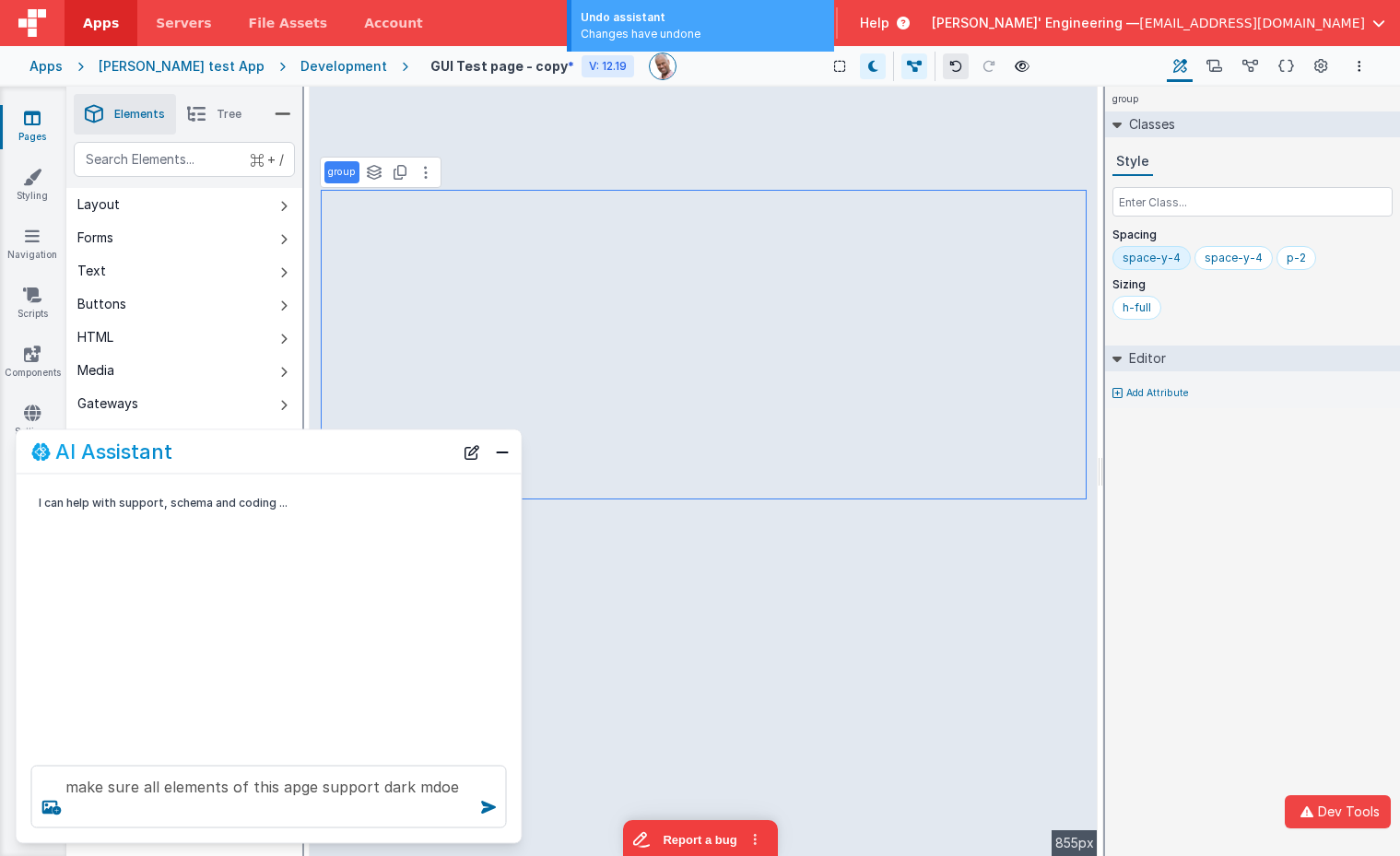
click at [942, 68] on button at bounding box center [956, 67] width 26 height 26
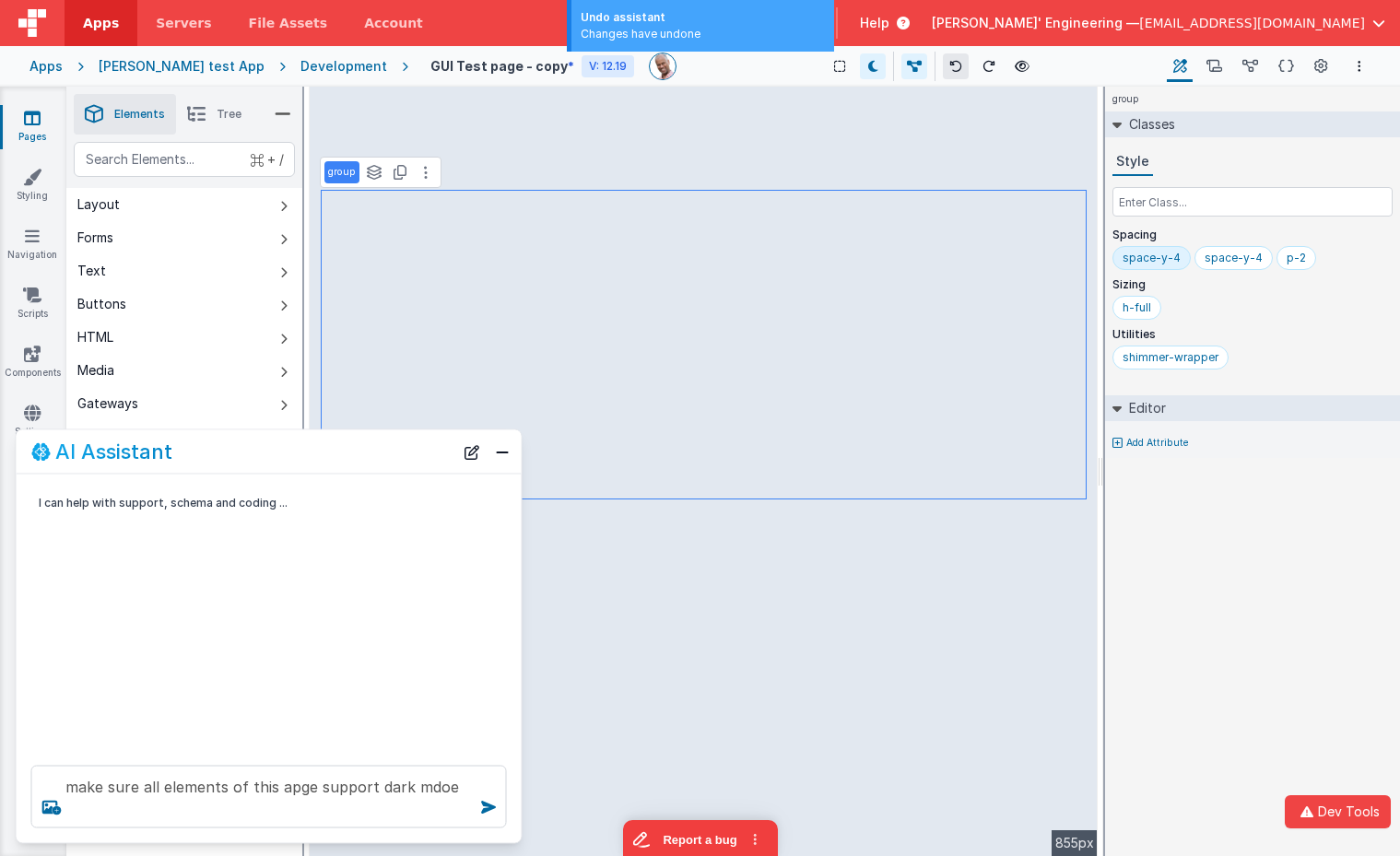
click at [942, 67] on button at bounding box center [956, 67] width 26 height 26
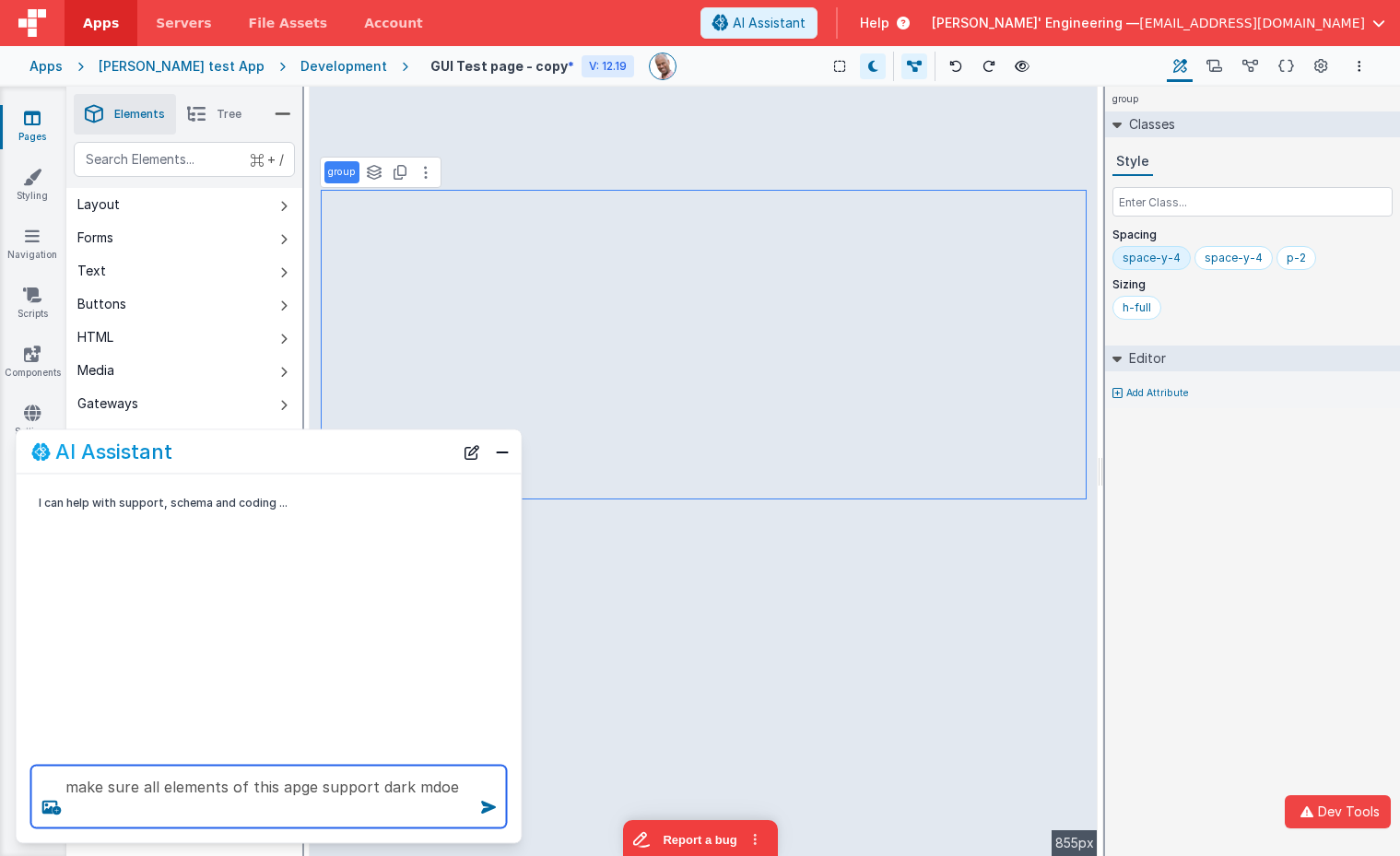
click at [219, 810] on textarea "make sure all elements of this apge support dark mdoe" at bounding box center [268, 797] width 475 height 63
type textarea "make sure all elements of this apge support dark mode. the parts that have it a…"
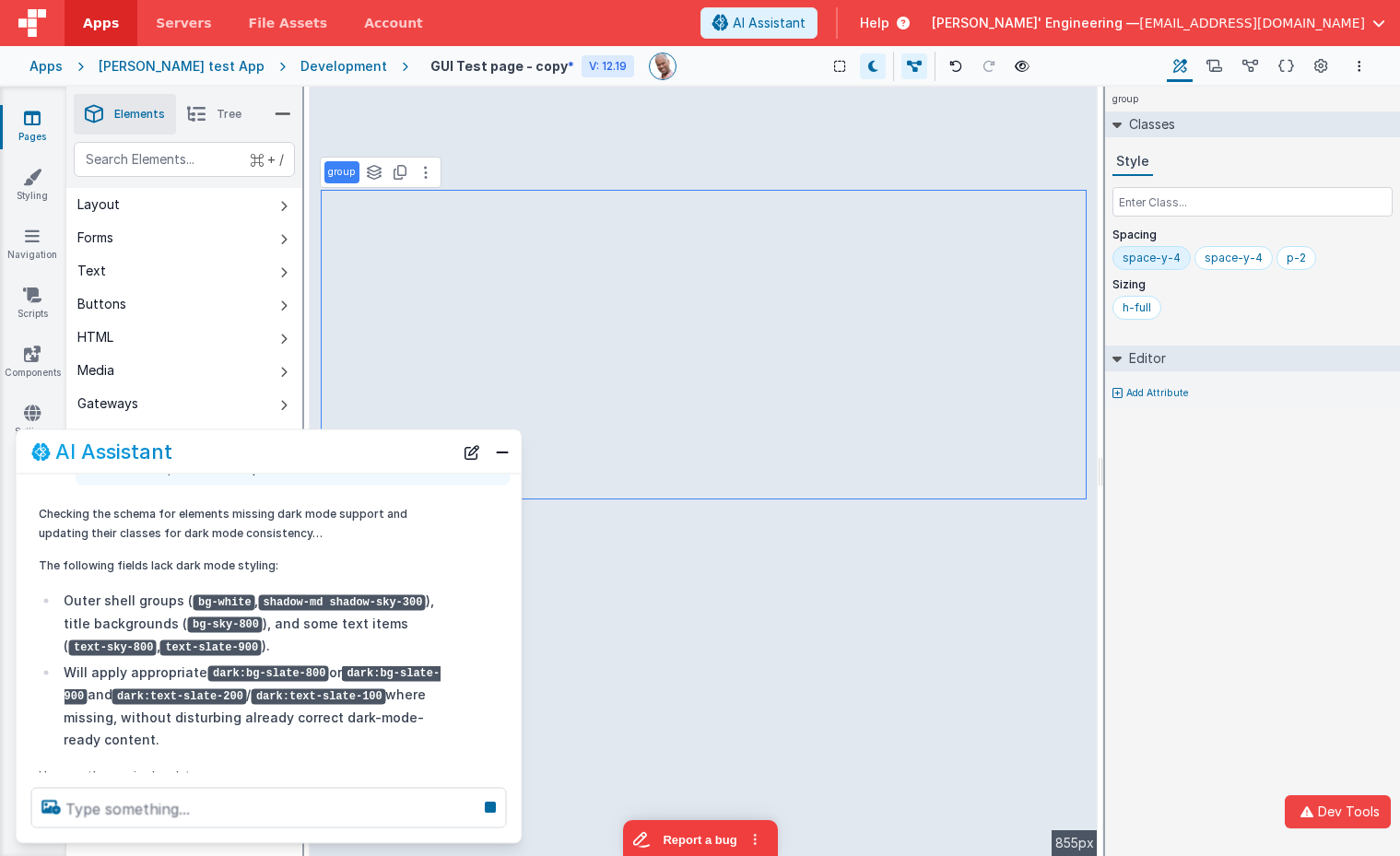
scroll to position [115, 0]
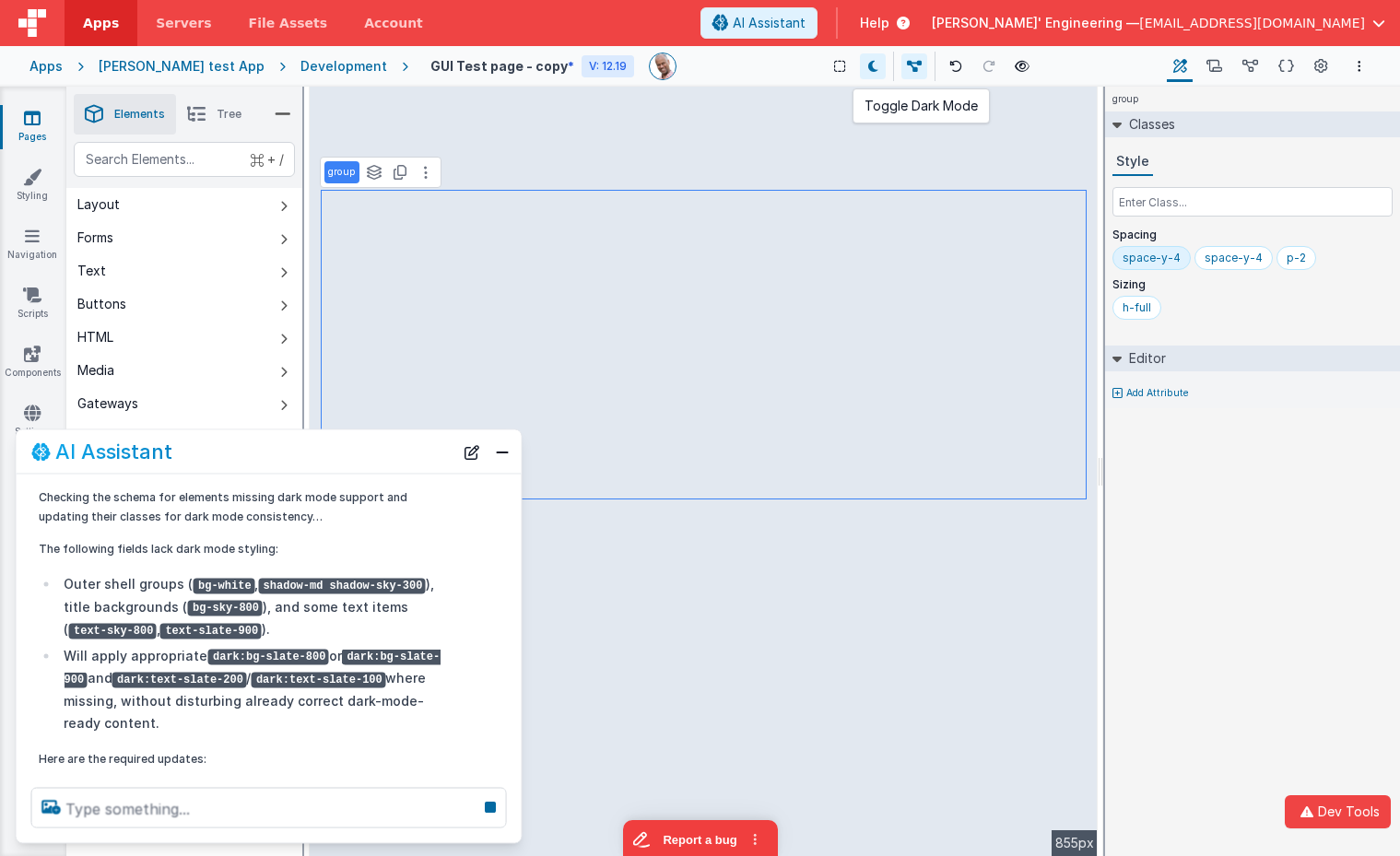
click at [868, 68] on icon at bounding box center [873, 67] width 10 height 13
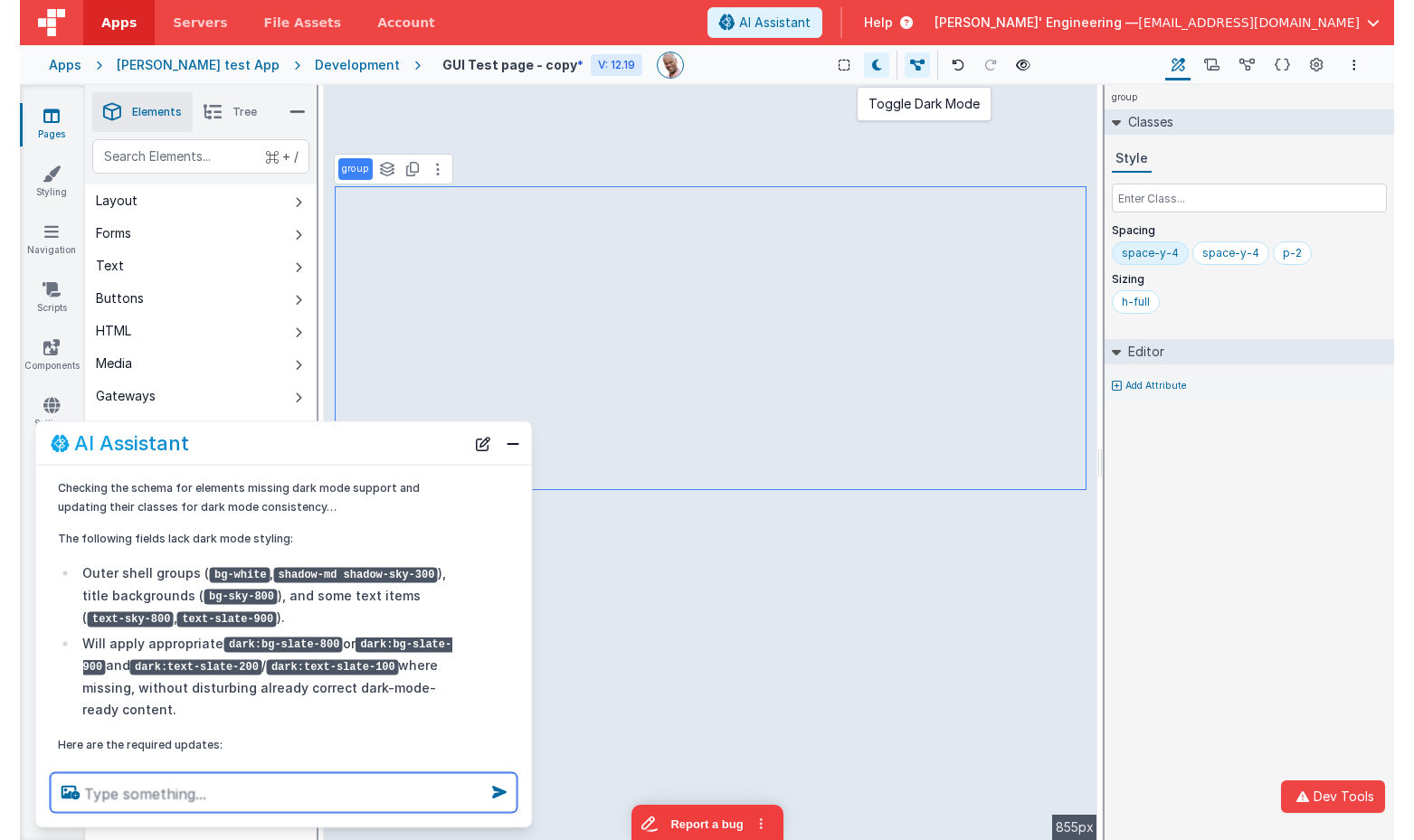
scroll to position [198, 0]
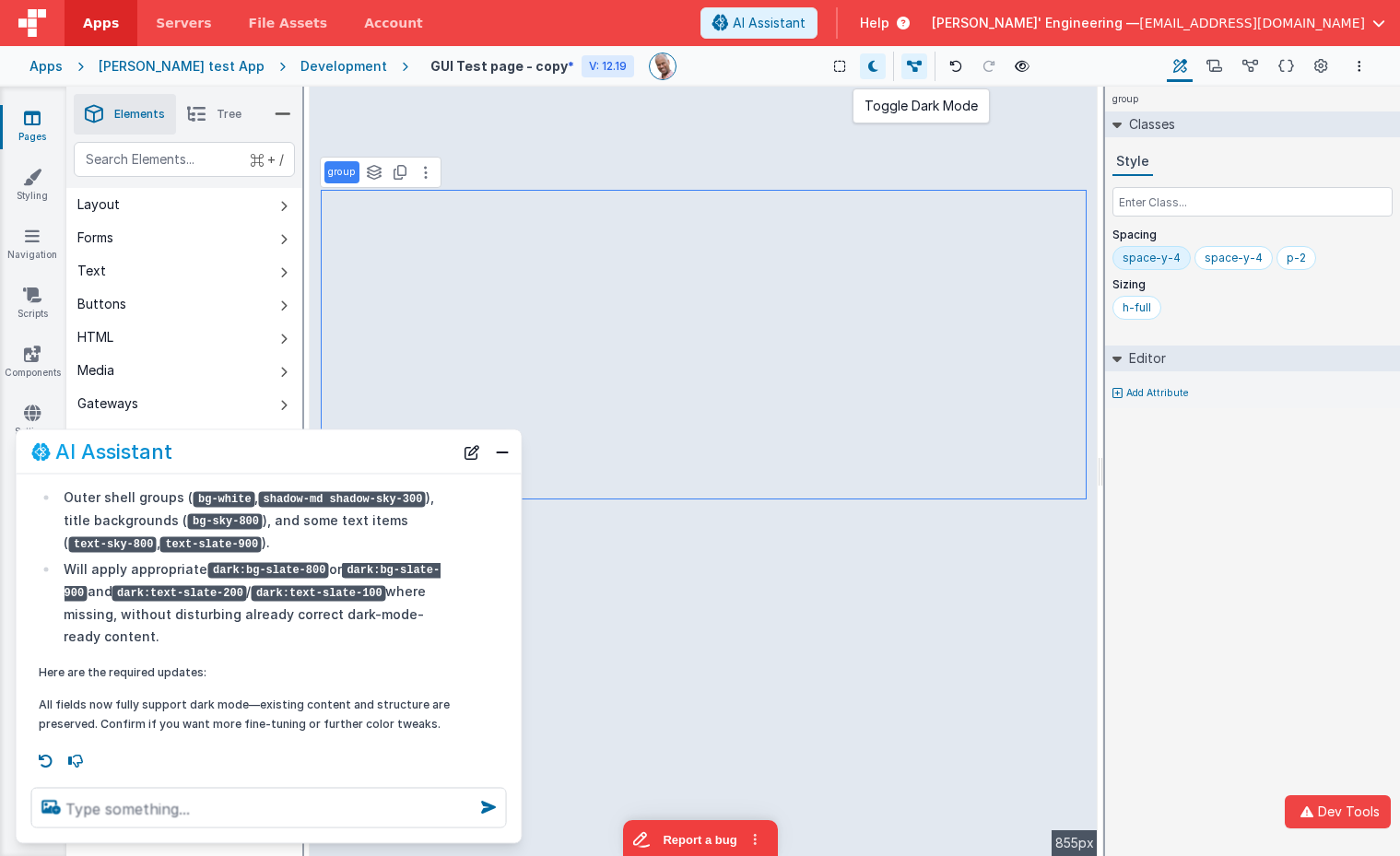
click at [868, 68] on icon at bounding box center [873, 67] width 10 height 13
click at [501, 453] on button "Close" at bounding box center [503, 452] width 24 height 26
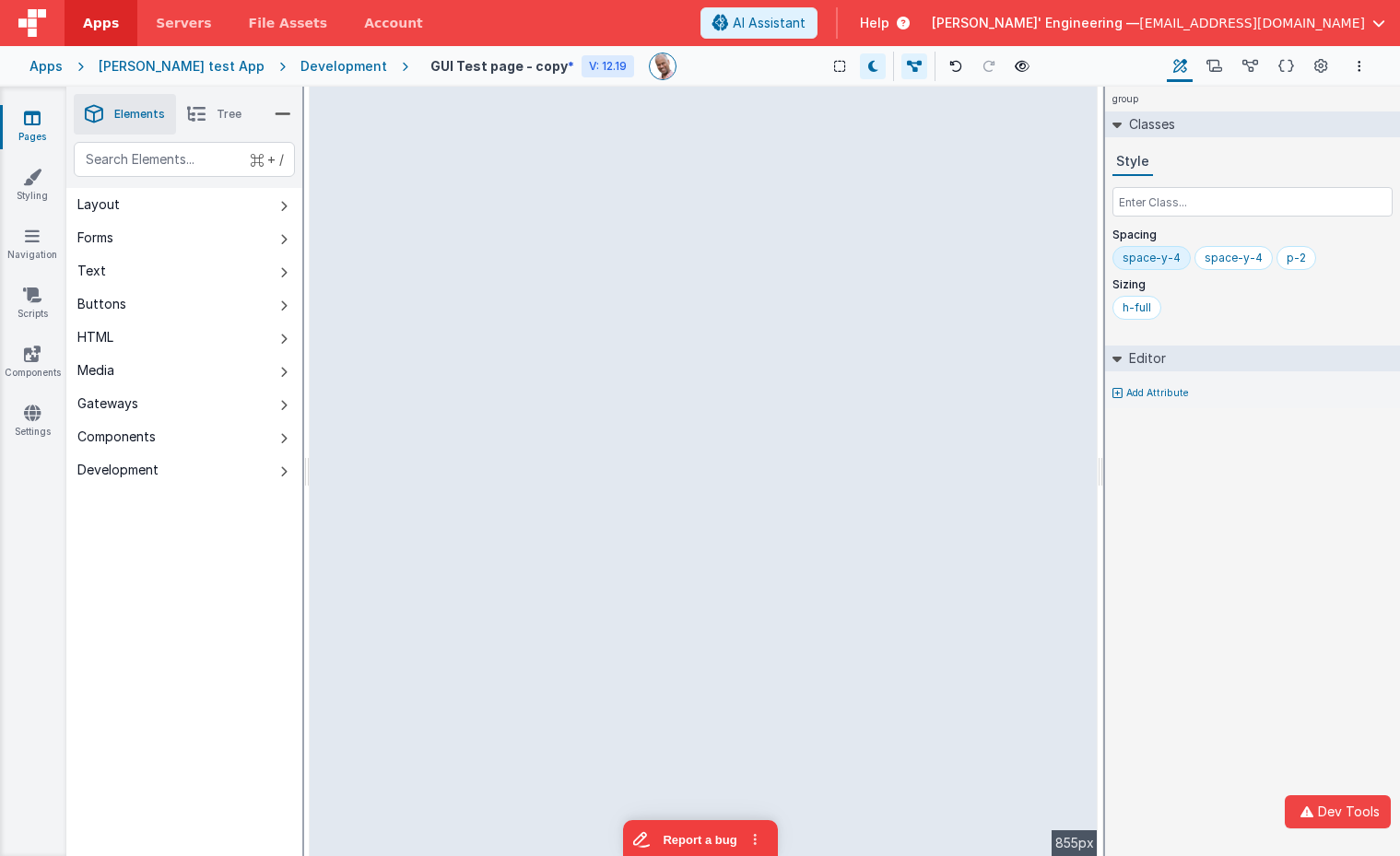
drag, startPoint x: 1101, startPoint y: 312, endPoint x: 1165, endPoint y: 297, distance: 65.7
click at [1165, 297] on html "Dev Tools Apps Servers File Assets Account Some FUTURE Slot AI Assistant Help D…" at bounding box center [700, 428] width 1400 height 856
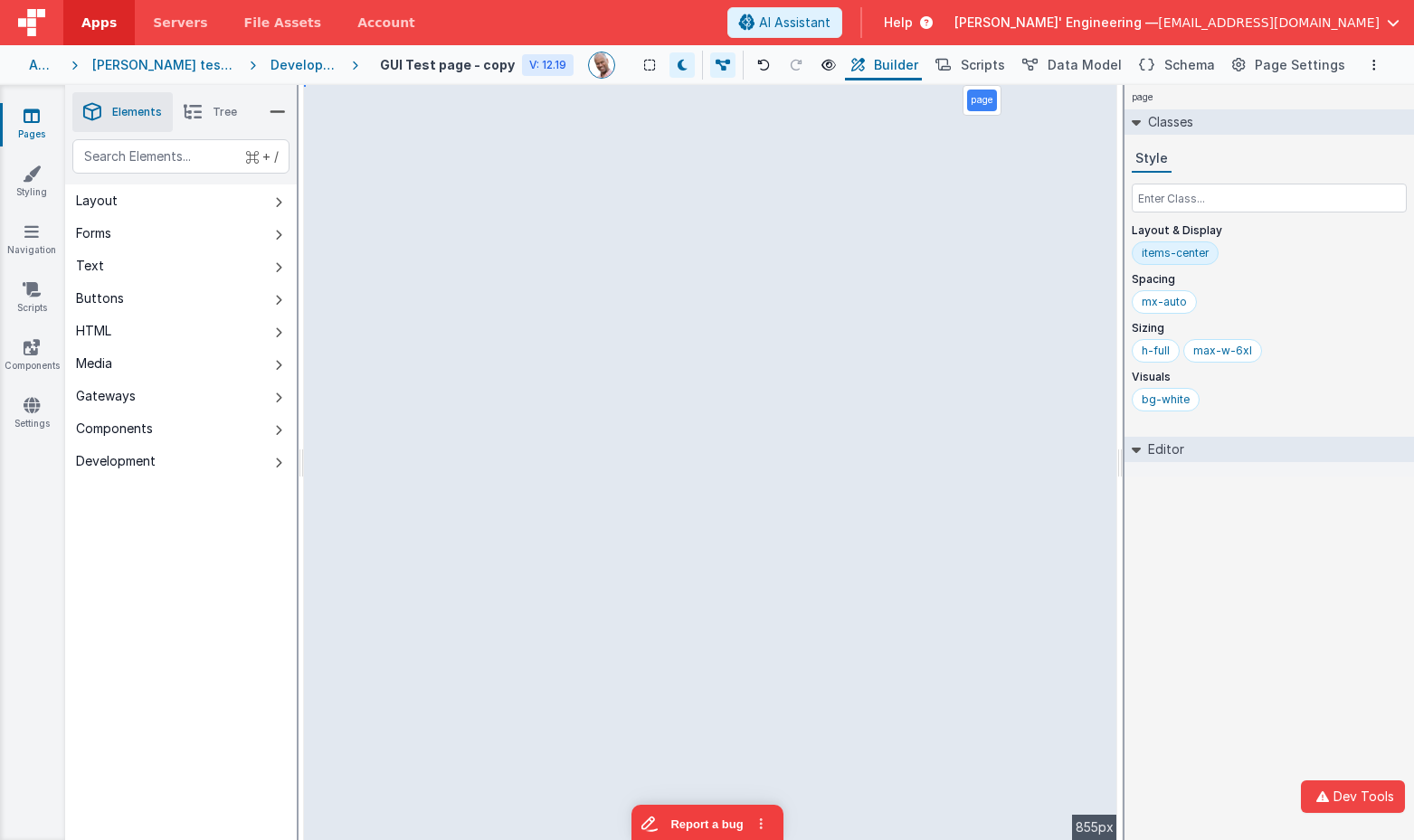
click at [702, 186] on div "page --> 855px" at bounding box center [710, 462] width 813 height 754
click at [695, 214] on div "page --> 855px" at bounding box center [710, 462] width 813 height 754
drag, startPoint x: 655, startPoint y: 251, endPoint x: 702, endPoint y: 484, distance: 237.7
click at [655, 252] on div "page --> 855px" at bounding box center [710, 462] width 813 height 754
drag, startPoint x: 921, startPoint y: 567, endPoint x: 928, endPoint y: 555, distance: 13.9
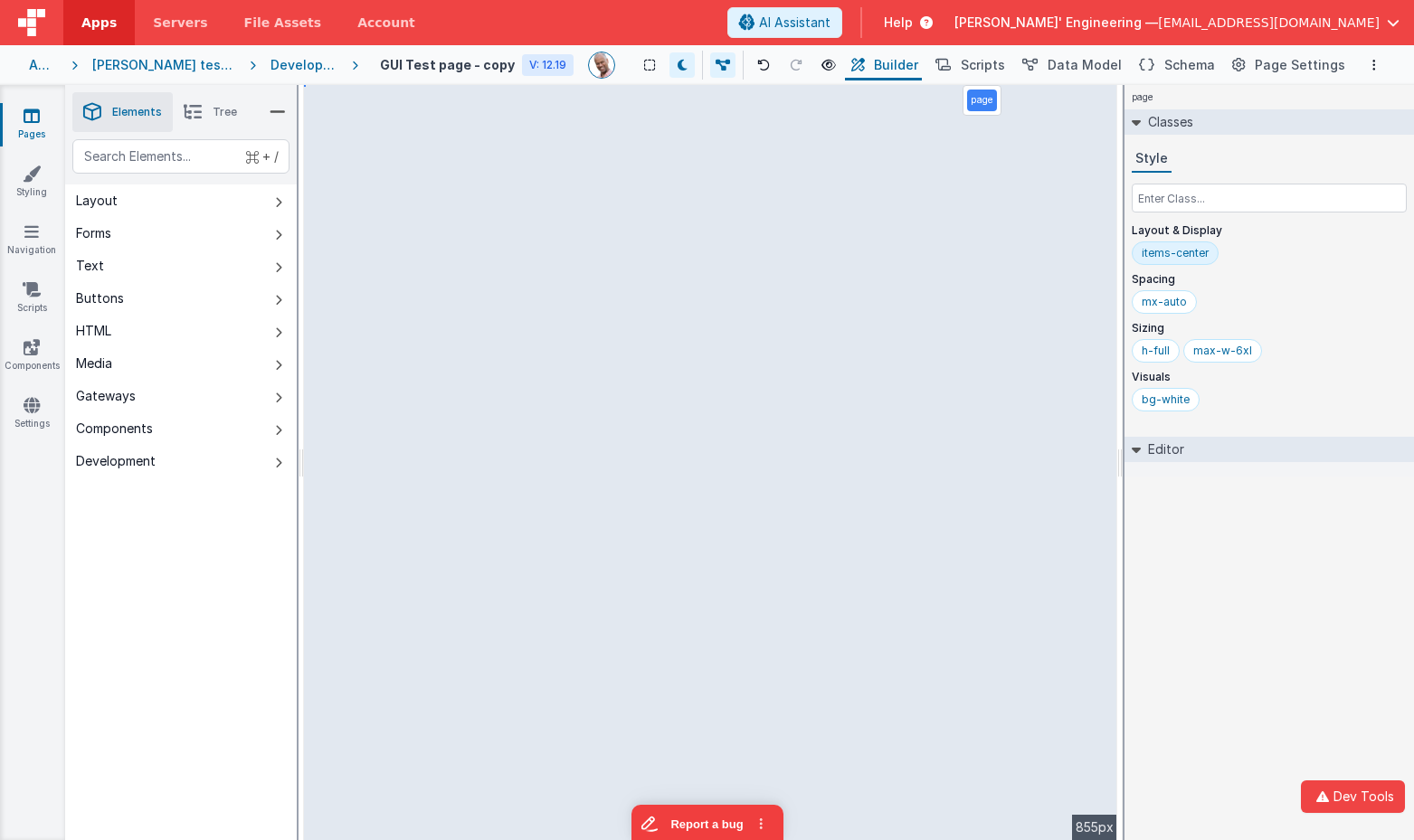
click at [920, 567] on div "page --> 855px" at bounding box center [710, 462] width 813 height 754
click at [985, 113] on div "page" at bounding box center [981, 99] width 39 height 30
click at [192, 107] on icon at bounding box center [192, 112] width 18 height 26
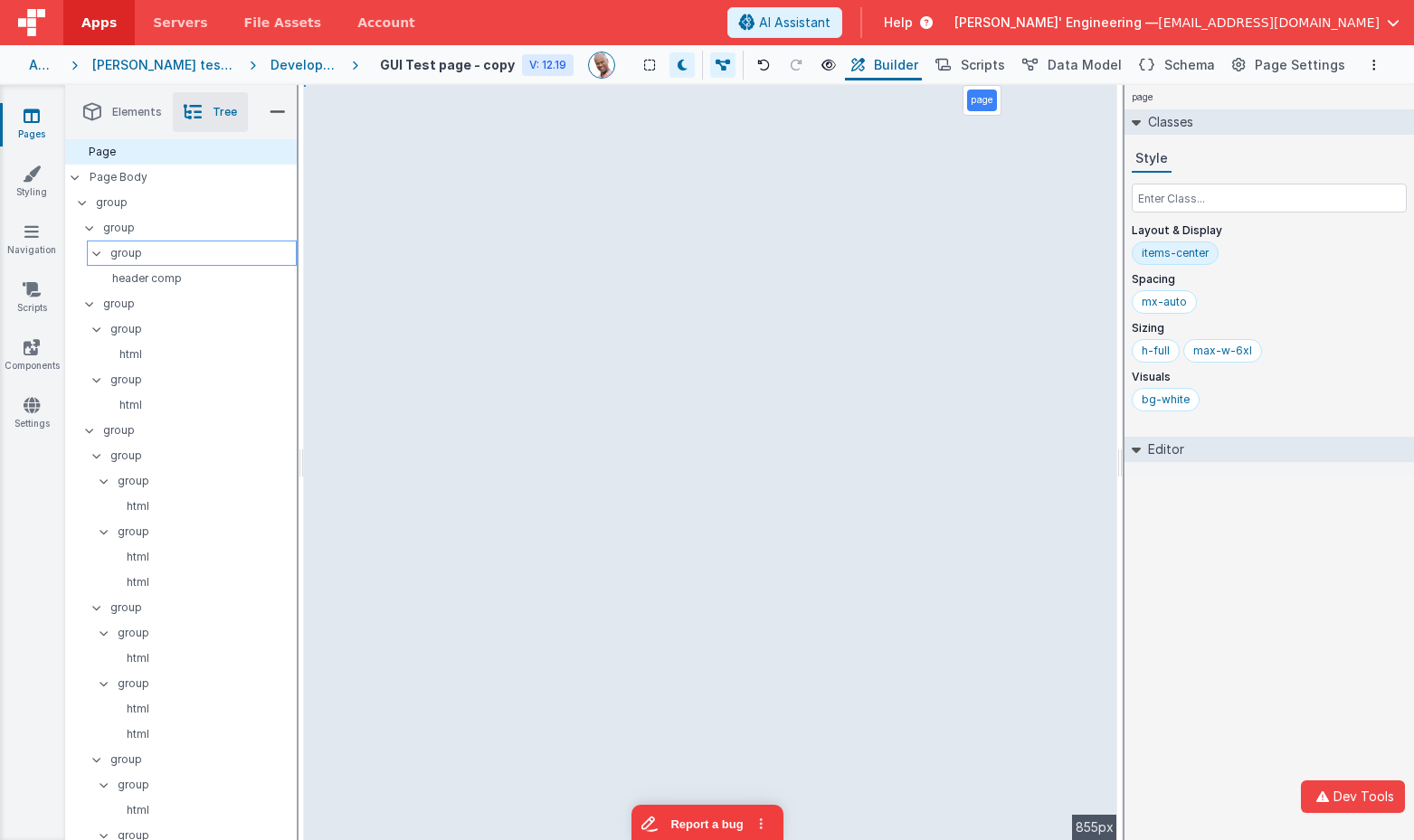
drag, startPoint x: 146, startPoint y: 237, endPoint x: 145, endPoint y: 247, distance: 10.0
click at [146, 237] on div "group" at bounding box center [188, 228] width 217 height 26
click at [148, 285] on div "header comp" at bounding box center [191, 279] width 210 height 26
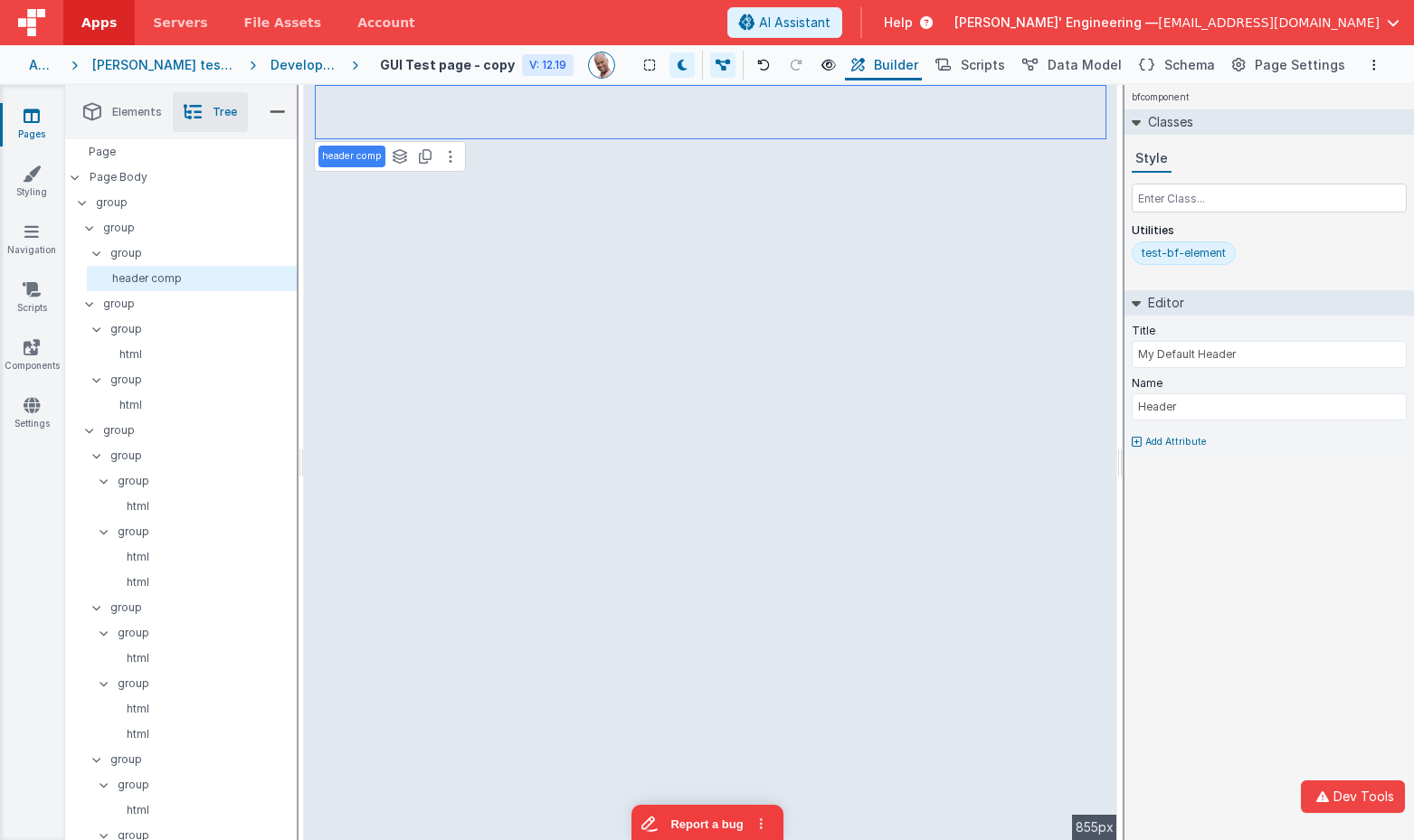
click at [658, 456] on div "header comp See layers + L Duplicate + D --> 855px" at bounding box center [710, 462] width 813 height 754
drag, startPoint x: 620, startPoint y: 237, endPoint x: 583, endPoint y: 215, distance: 43.0
click at [620, 237] on div "header comp See layers + L Duplicate + D --> 855px" at bounding box center [710, 462] width 813 height 754
click at [482, 112] on div "header comp See layers + L Duplicate + D --> 855px" at bounding box center [710, 462] width 813 height 754
click at [767, 60] on icon at bounding box center [763, 65] width 13 height 13
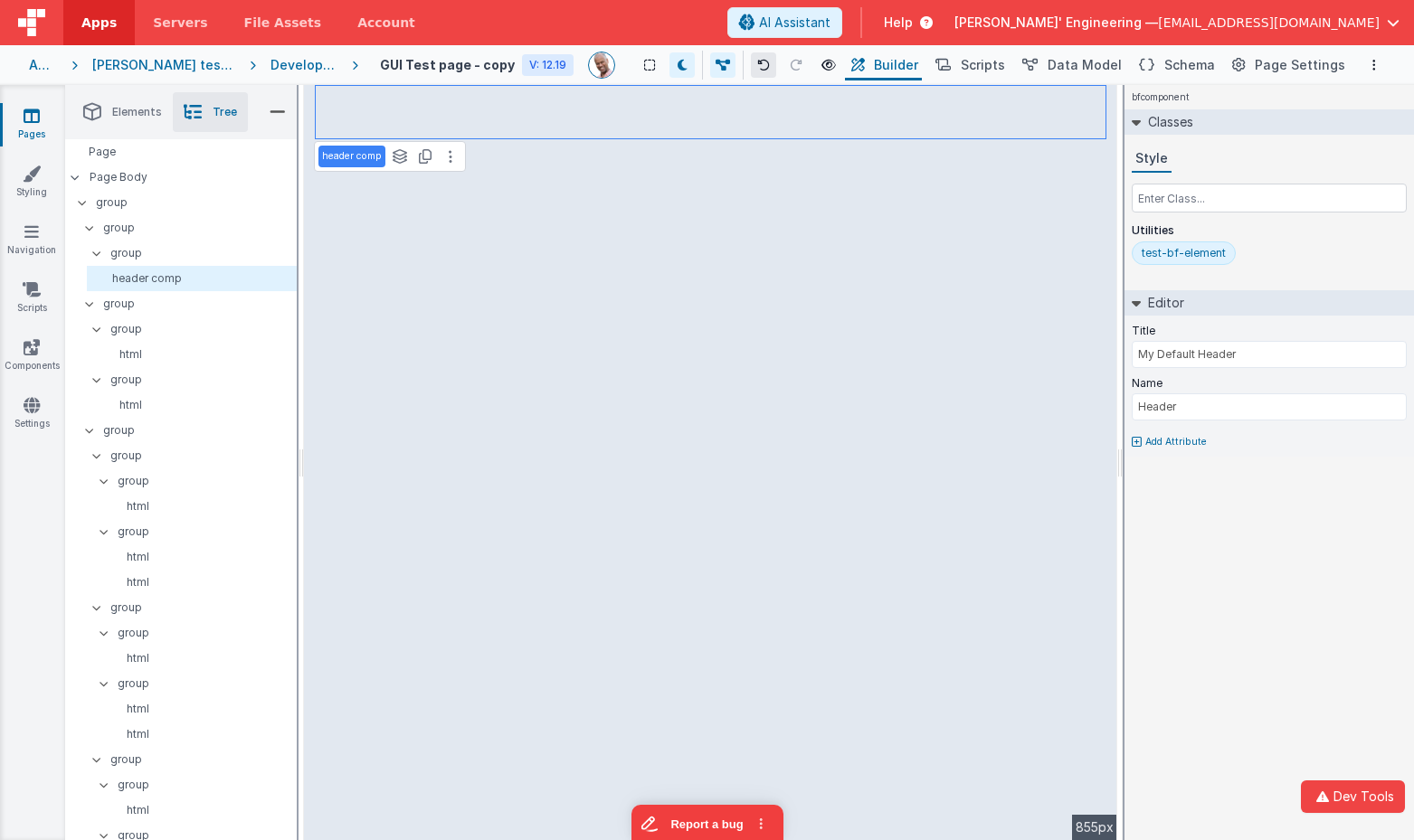
click at [767, 61] on icon at bounding box center [763, 65] width 13 height 13
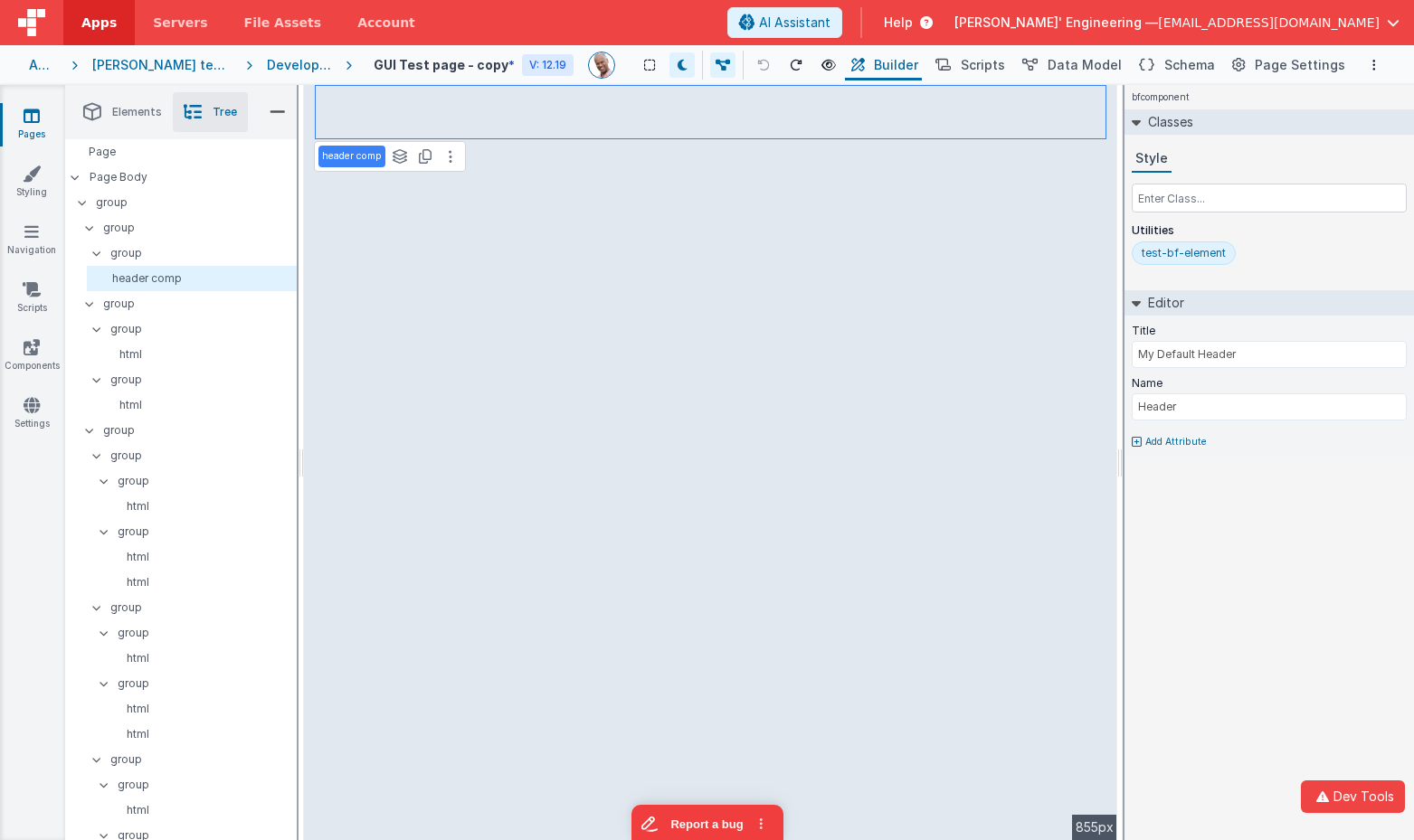
click at [756, 191] on div "header comp See layers + L Duplicate + D --> 855px" at bounding box center [710, 462] width 813 height 754
click at [307, 67] on div "Development" at bounding box center [299, 65] width 64 height 18
